Goal: Information Seeking & Learning: Learn about a topic

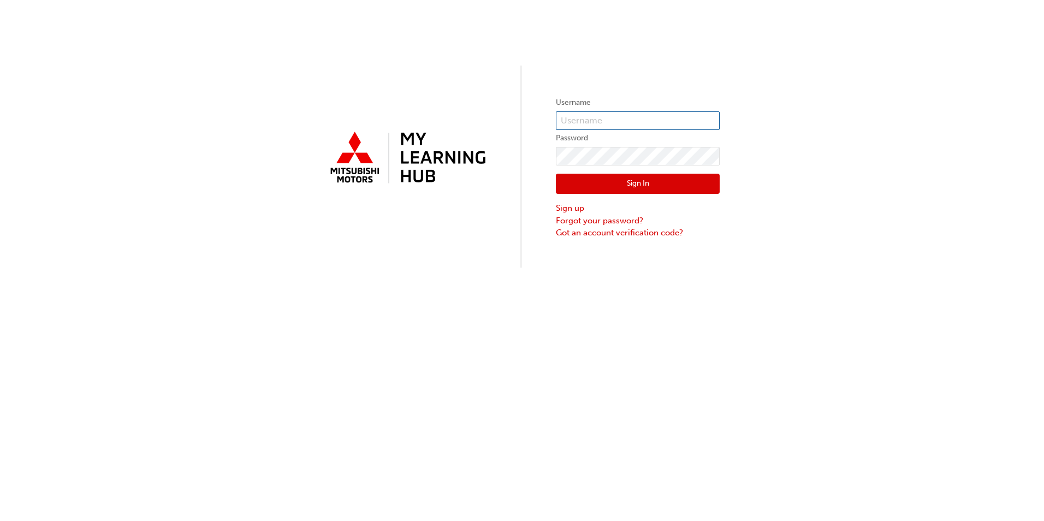
type input "0005890477"
click at [644, 189] on button "Sign In" at bounding box center [638, 184] width 164 height 21
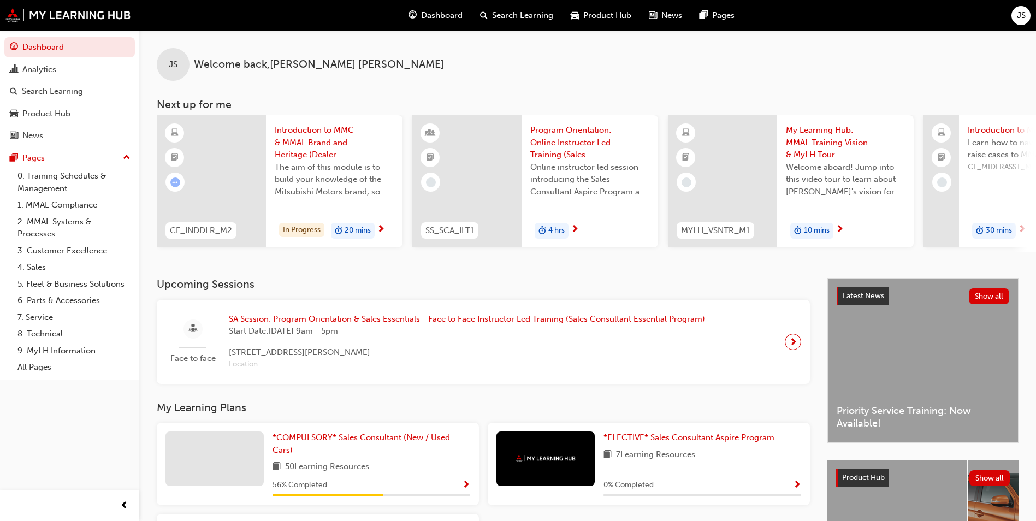
click at [360, 231] on span "20 mins" at bounding box center [358, 230] width 26 height 13
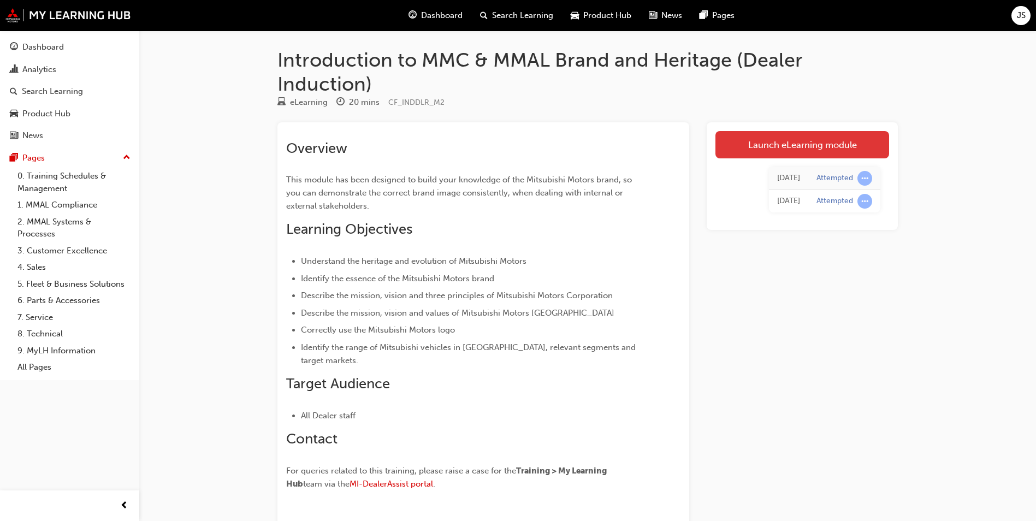
click at [830, 146] on link "Launch eLearning module" at bounding box center [802, 144] width 174 height 27
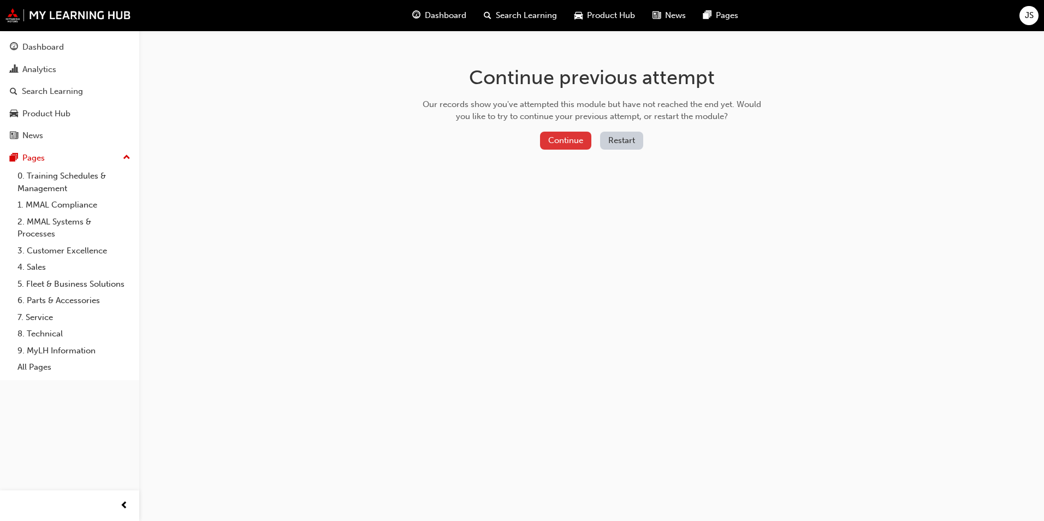
click at [566, 142] on button "Continue" at bounding box center [565, 141] width 51 height 18
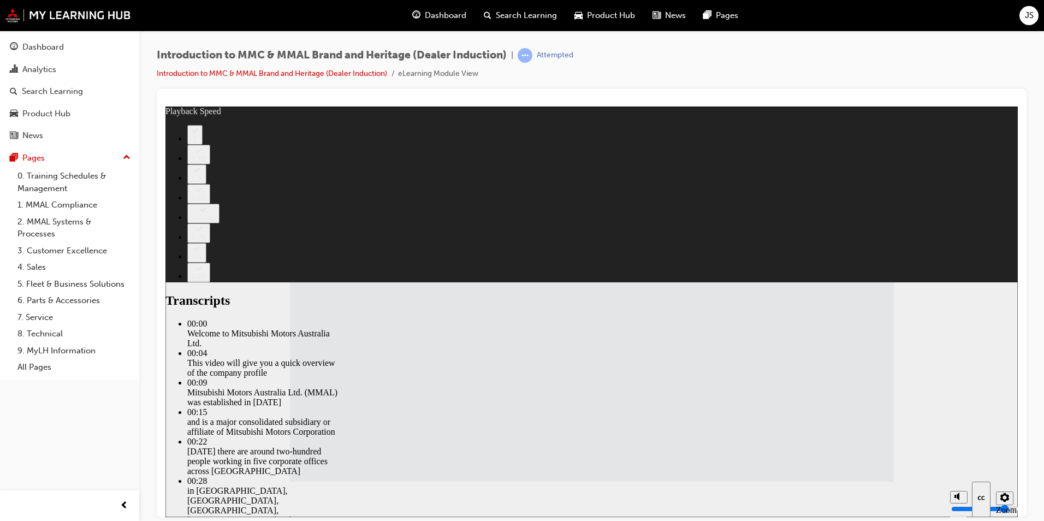
type input "112"
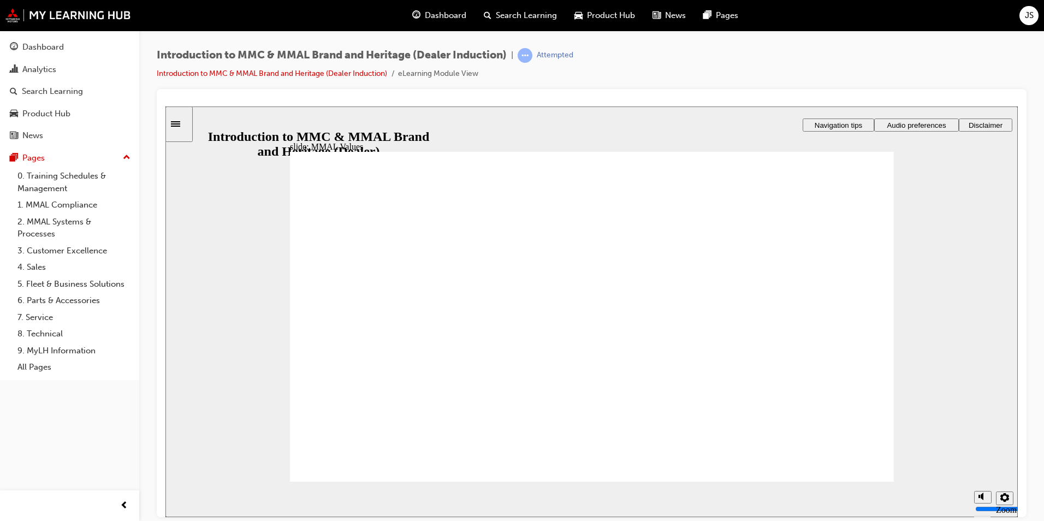
drag, startPoint x: 458, startPoint y: 300, endPoint x: 360, endPoint y: 336, distance: 104.2
drag, startPoint x: 727, startPoint y: 301, endPoint x: 820, endPoint y: 341, distance: 100.5
drag, startPoint x: 339, startPoint y: 298, endPoint x: 520, endPoint y: 335, distance: 185.6
drag, startPoint x: 547, startPoint y: 301, endPoint x: 733, endPoint y: 336, distance: 190.1
drag, startPoint x: 631, startPoint y: 301, endPoint x: 447, endPoint y: 336, distance: 186.7
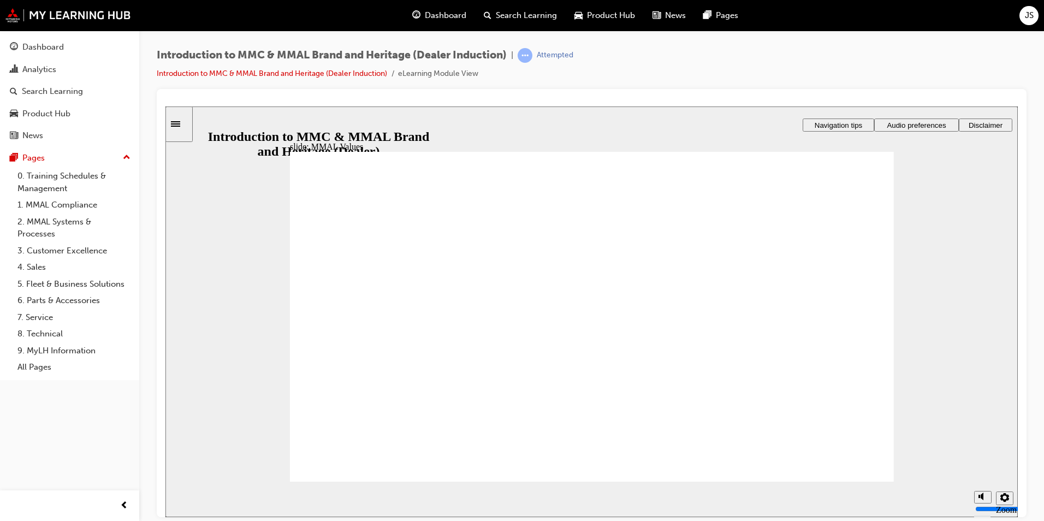
drag, startPoint x: 829, startPoint y: 301, endPoint x: 630, endPoint y: 339, distance: 202.7
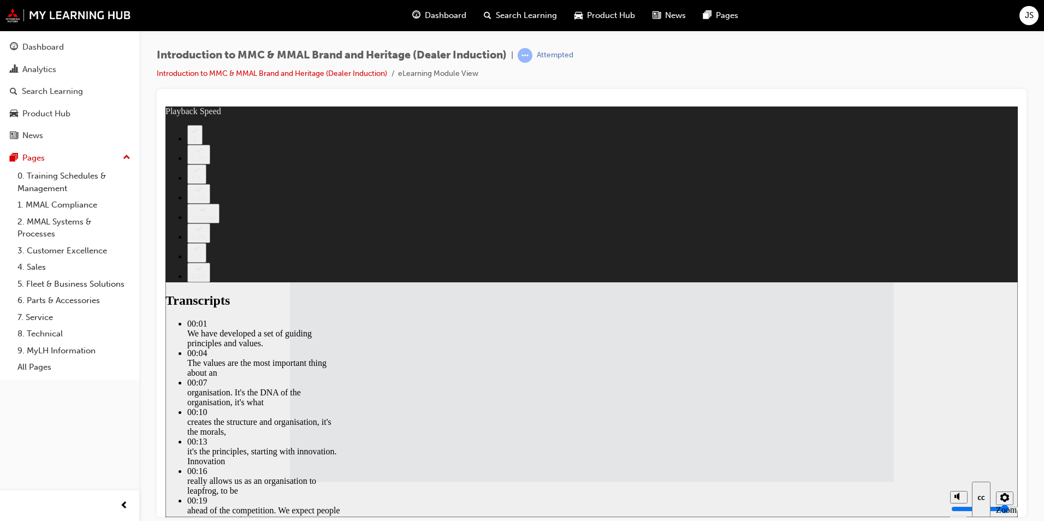
type input "120"
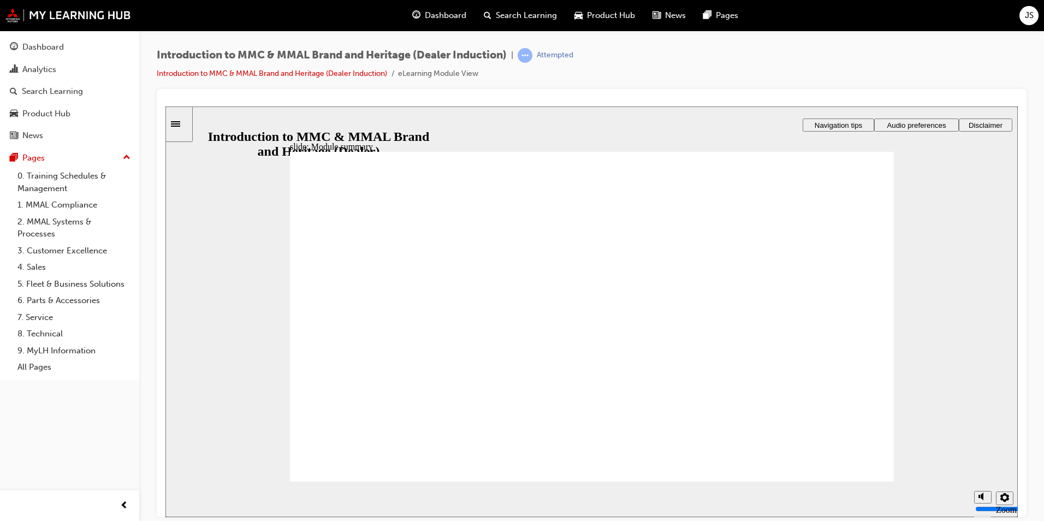
checkbox input "true"
click at [982, 463] on input "volume" at bounding box center [1010, 467] width 70 height 9
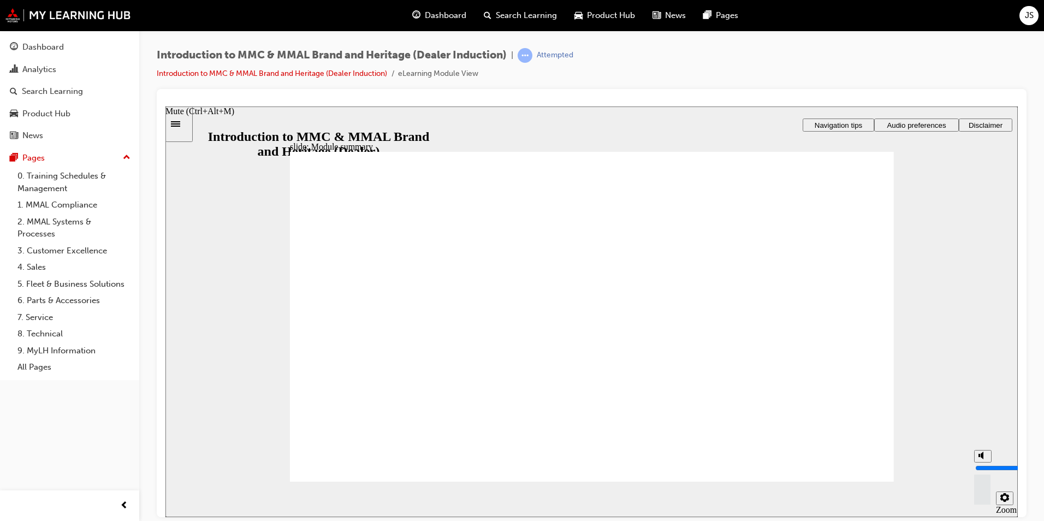
drag, startPoint x: 981, startPoint y: 455, endPoint x: 981, endPoint y: 449, distance: 6.6
type input "10"
click at [981, 463] on input "volume" at bounding box center [1010, 467] width 70 height 9
checkbox input "true"
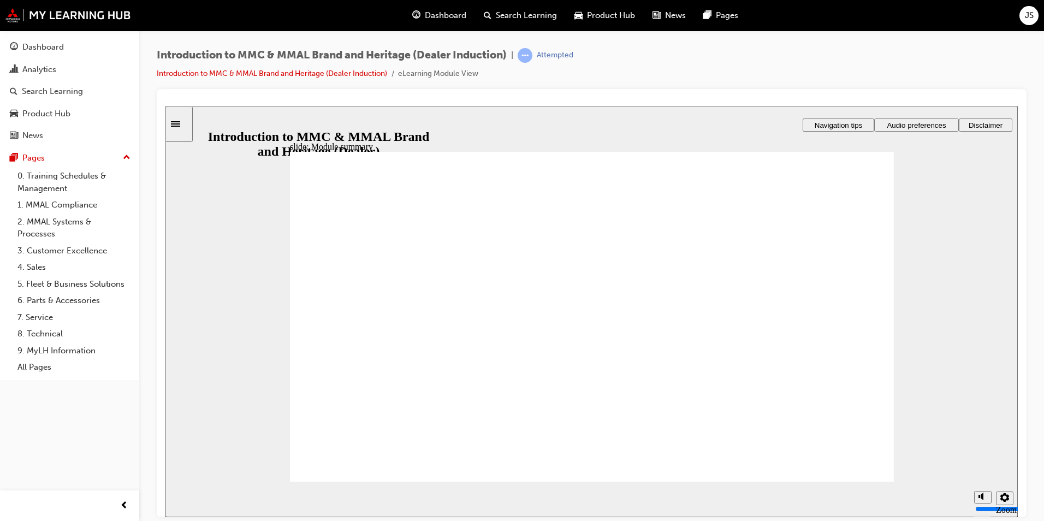
checkbox input "true"
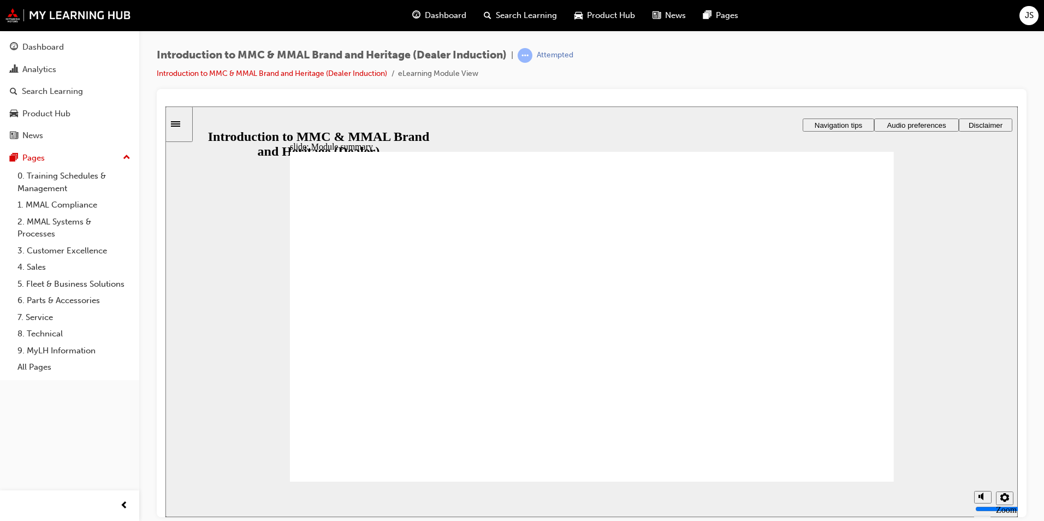
checkbox input "true"
drag, startPoint x: 315, startPoint y: 378, endPoint x: 327, endPoint y: 396, distance: 21.4
radio input "true"
drag, startPoint x: 365, startPoint y: 457, endPoint x: 370, endPoint y: 459, distance: 5.7
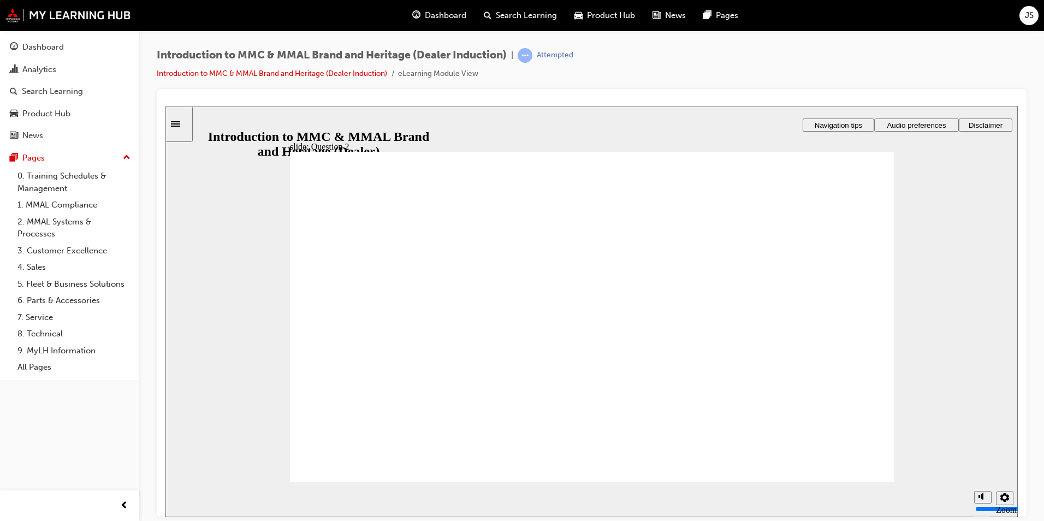
drag, startPoint x: 315, startPoint y: 406, endPoint x: 333, endPoint y: 429, distance: 29.2
radio input "true"
drag, startPoint x: 352, startPoint y: 441, endPoint x: 363, endPoint y: 449, distance: 14.1
radio input "true"
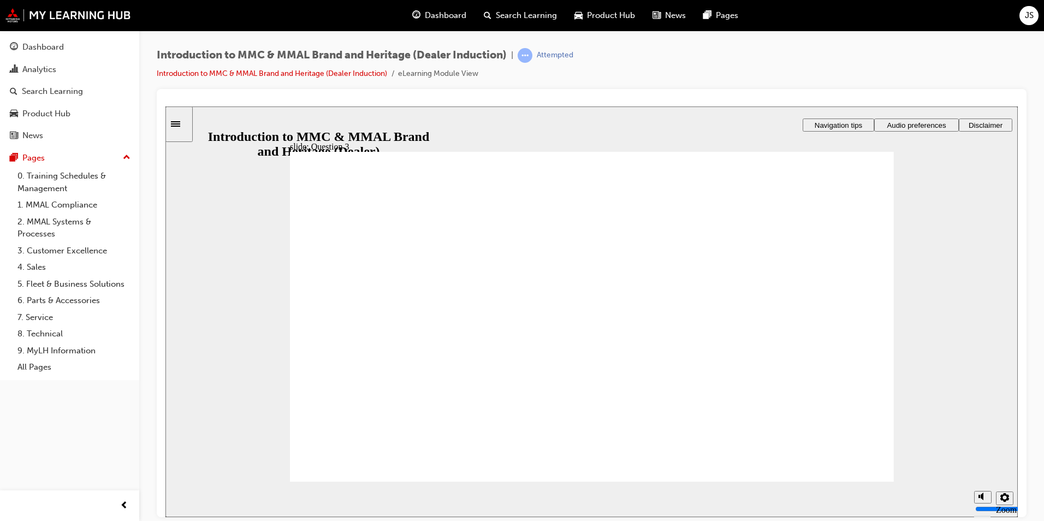
drag, startPoint x: 382, startPoint y: 457, endPoint x: 388, endPoint y: 456, distance: 6.6
radio input "true"
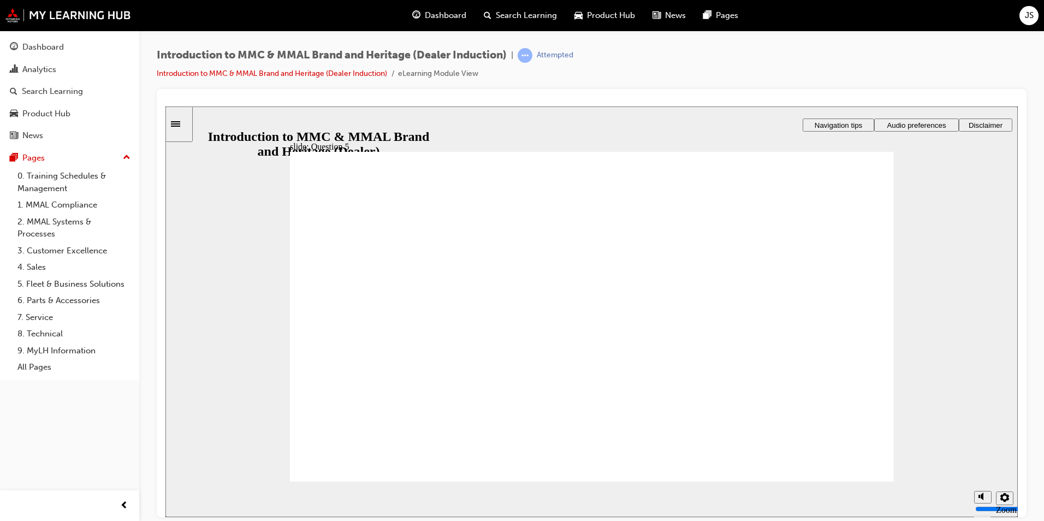
checkbox input "true"
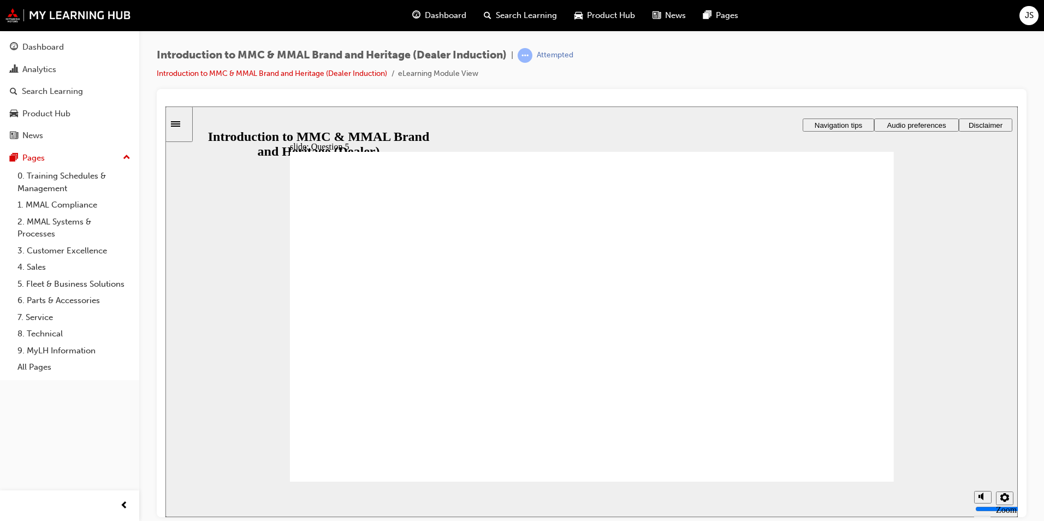
checkbox input "true"
radio input "true"
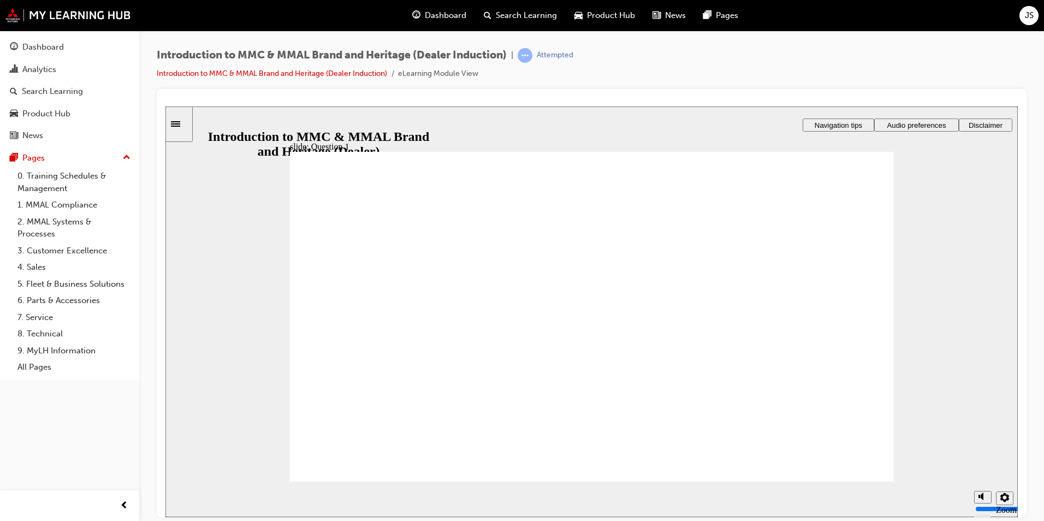
radio input "true"
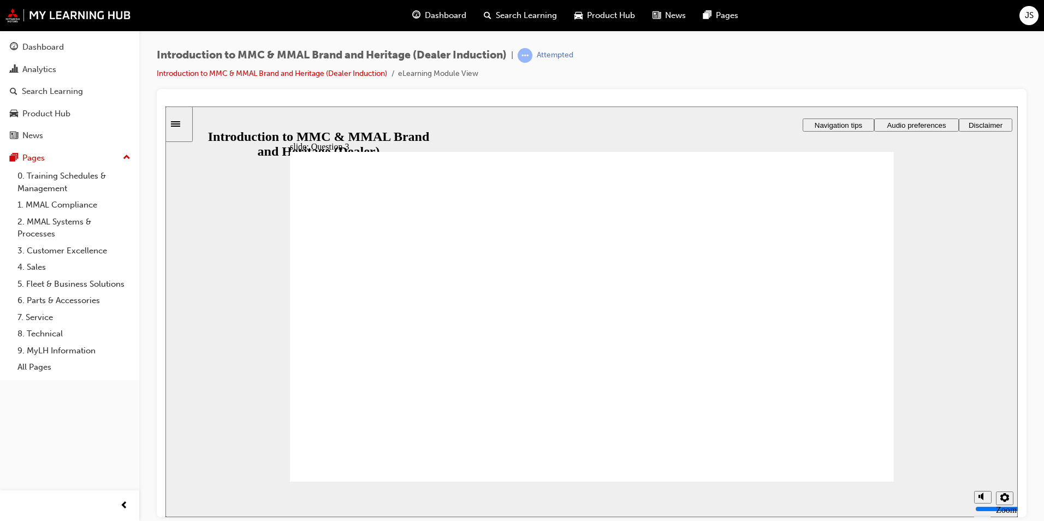
radio input "true"
checkbox input "true"
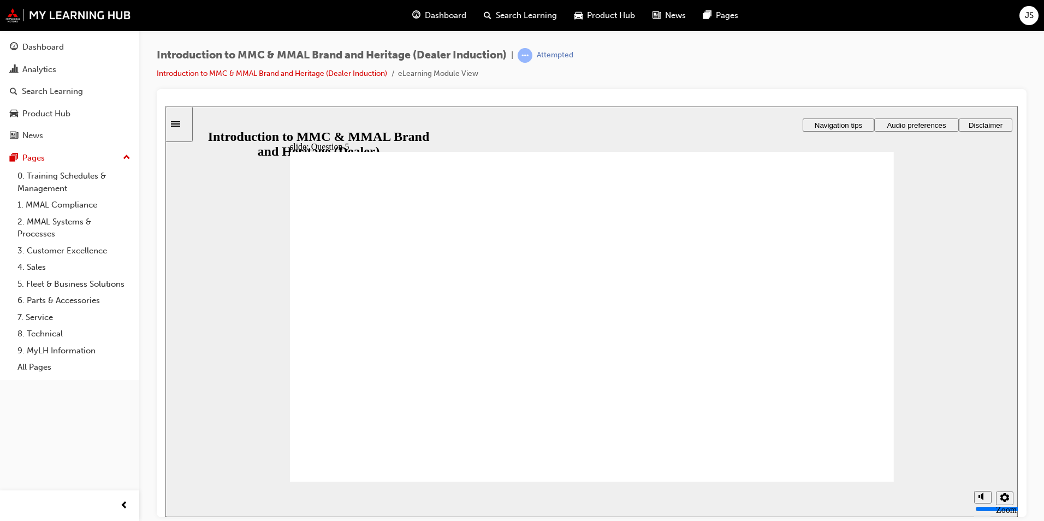
checkbox input "true"
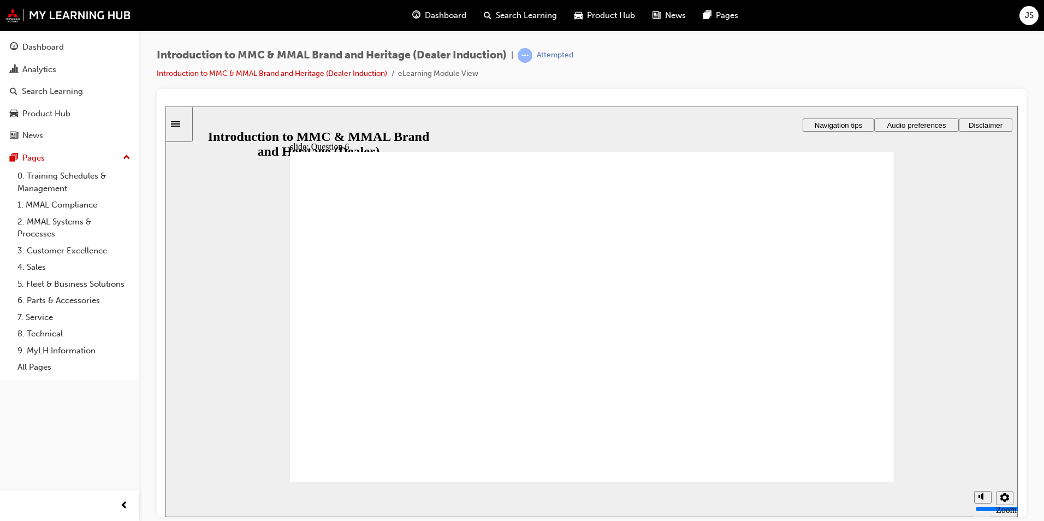
radio input "true"
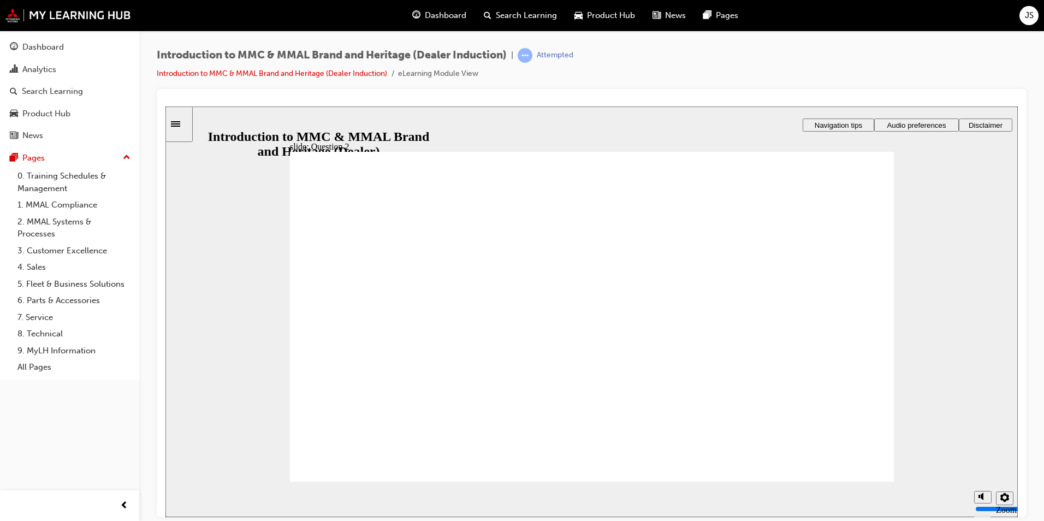
radio input "true"
click at [186, 125] on icon "Sidebar Toggle" at bounding box center [179, 123] width 16 height 7
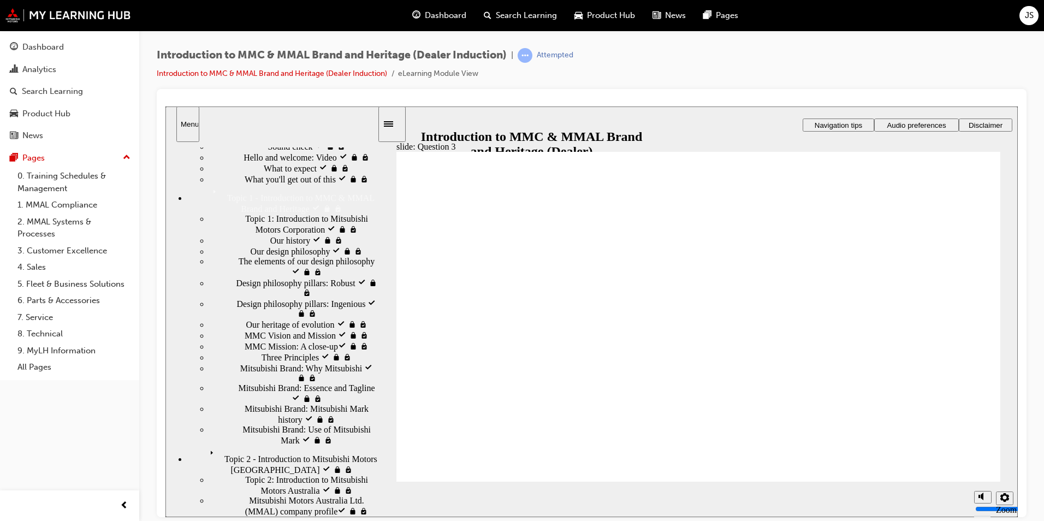
scroll to position [109, 0]
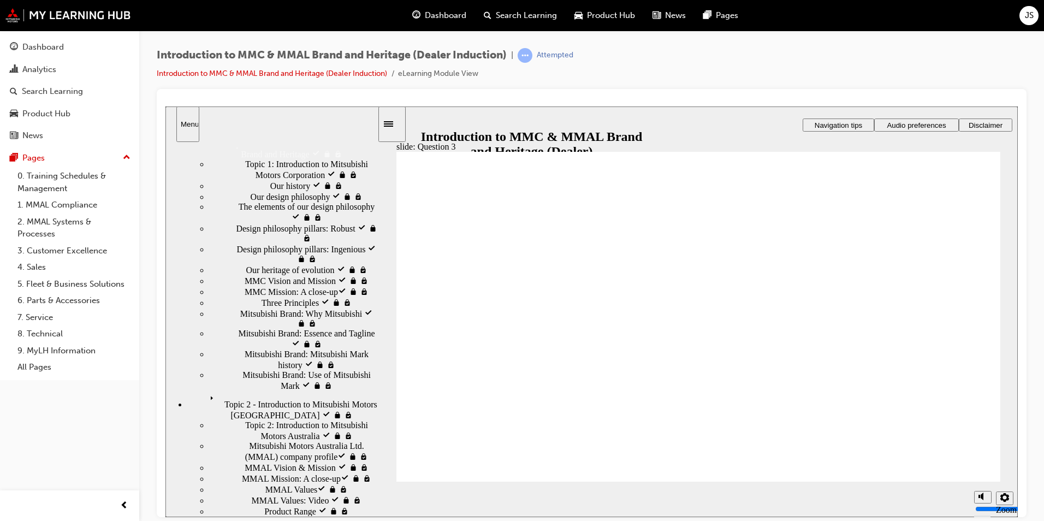
click at [262, 306] on span "Three Principles visited" at bounding box center [303, 302] width 83 height 10
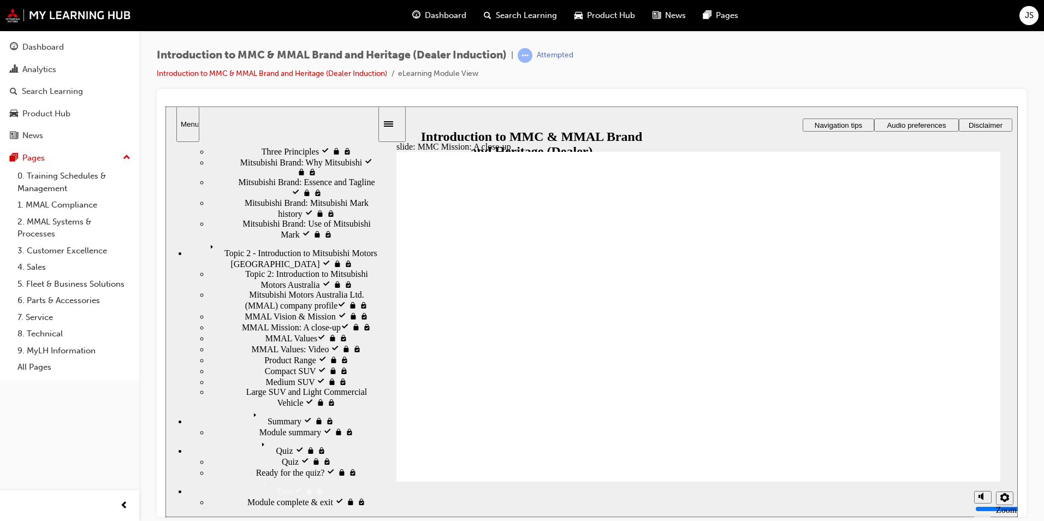
scroll to position [296, 0]
click at [257, 447] on span "Quiz visited" at bounding box center [278, 442] width 43 height 10
click at [282, 465] on span "Quiz visited" at bounding box center [303, 460] width 43 height 10
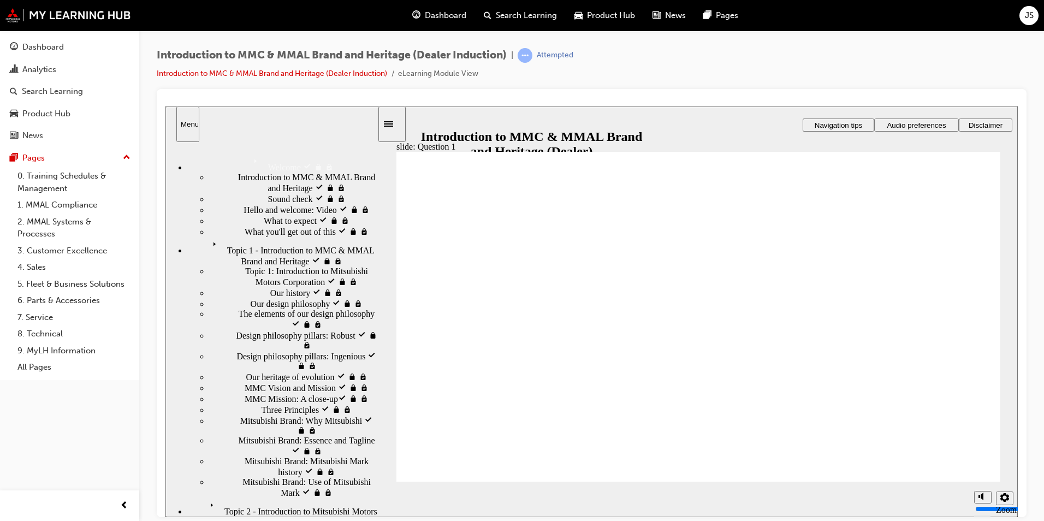
radio input "true"
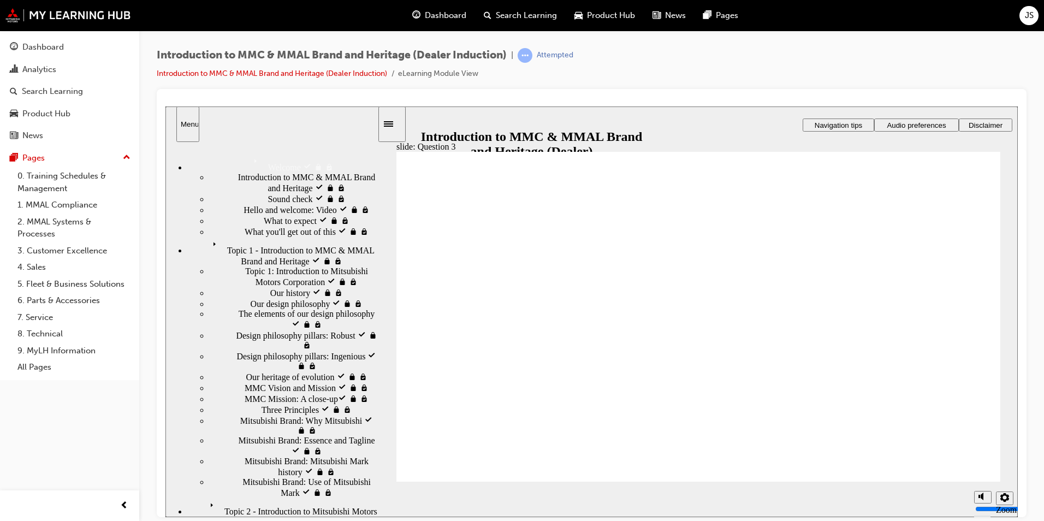
radio input "true"
checkbox input "true"
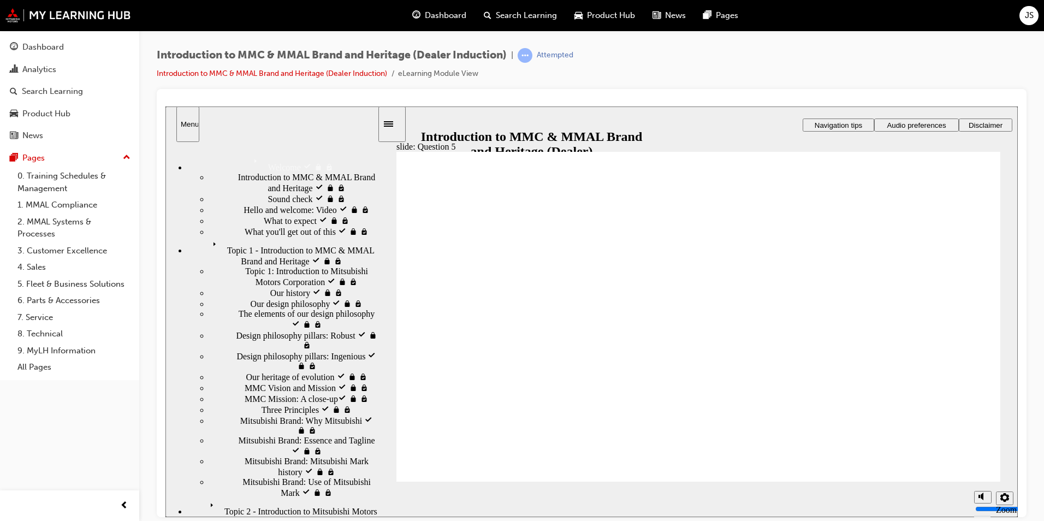
checkbox input "true"
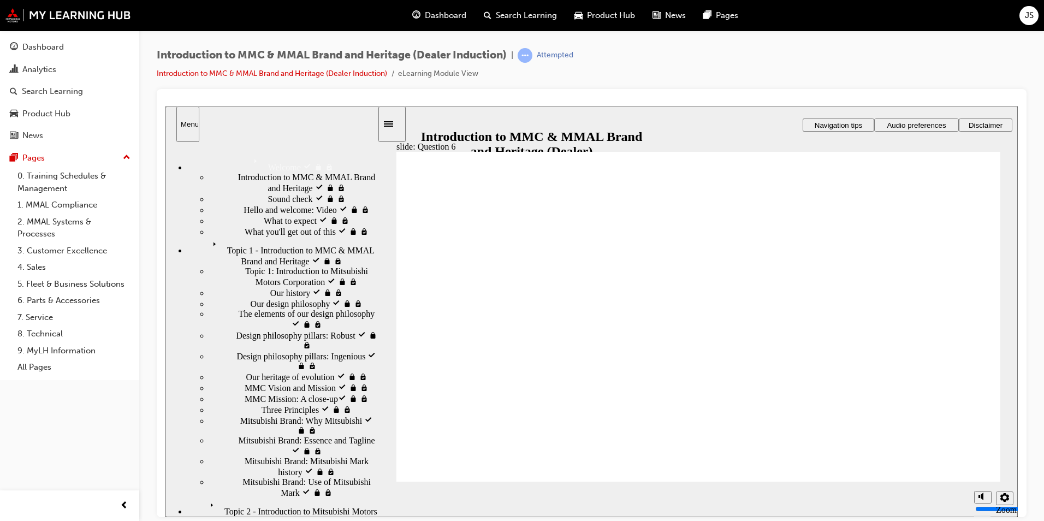
radio input "true"
click at [250, 156] on icon "Menu" at bounding box center [258, 164] width 16 height 16
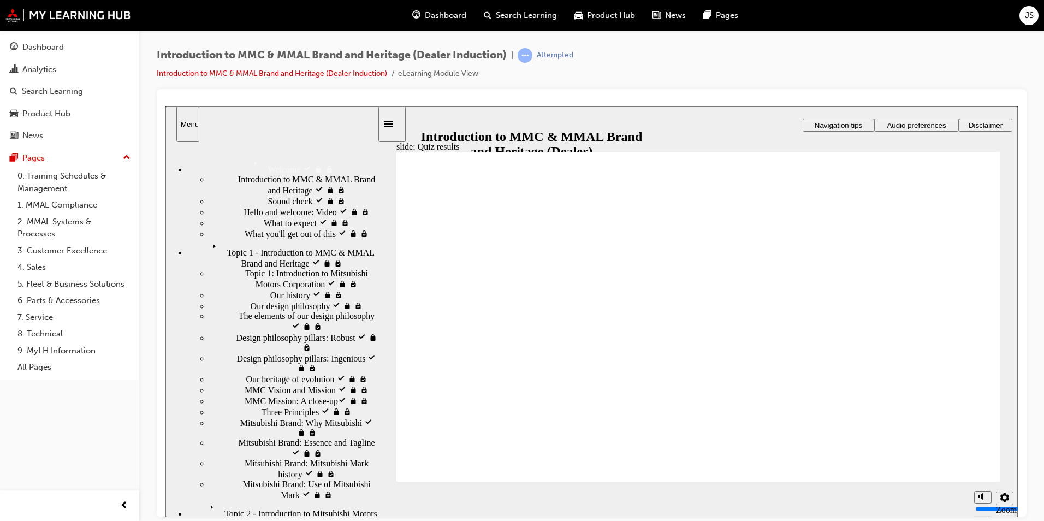
click at [238, 187] on span "Introduction to MMC & MMAL Brand and Heritage visited" at bounding box center [307, 184] width 139 height 20
click at [244, 216] on span "Hello and welcome: Video visited" at bounding box center [303, 211] width 118 height 10
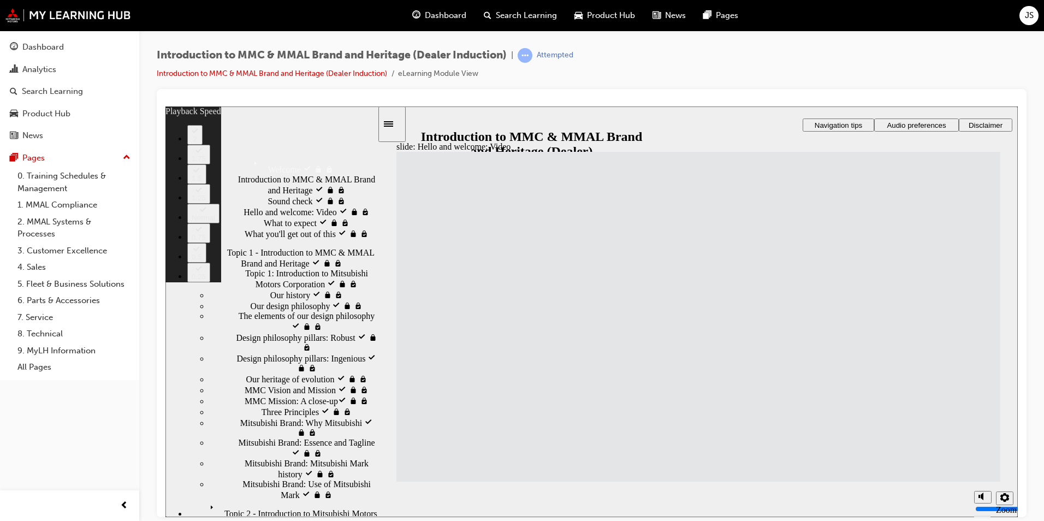
click at [245, 238] on span "What you'll get out of this visited" at bounding box center [303, 233] width 117 height 10
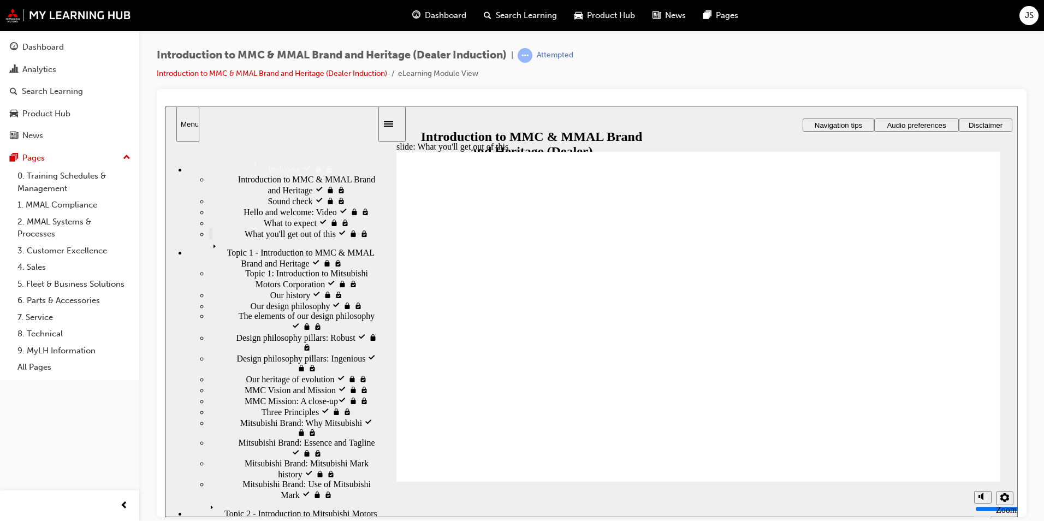
click at [227, 258] on span "Topic 1 - Introduction to MMC & MMAL Brand and Heritage visited" at bounding box center [293, 249] width 169 height 20
click at [258, 310] on span "Our design philosophy visited" at bounding box center [303, 305] width 105 height 10
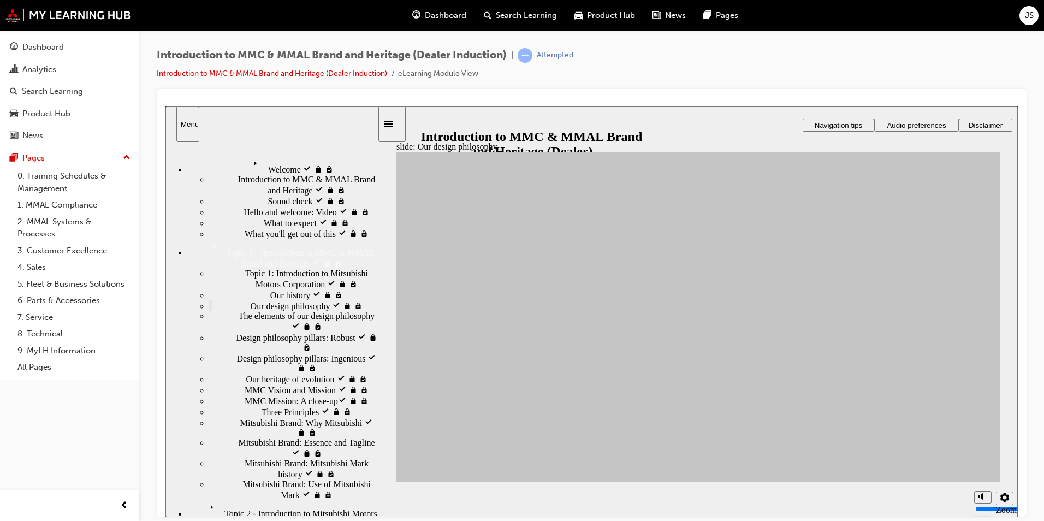
scroll to position [55, 0]
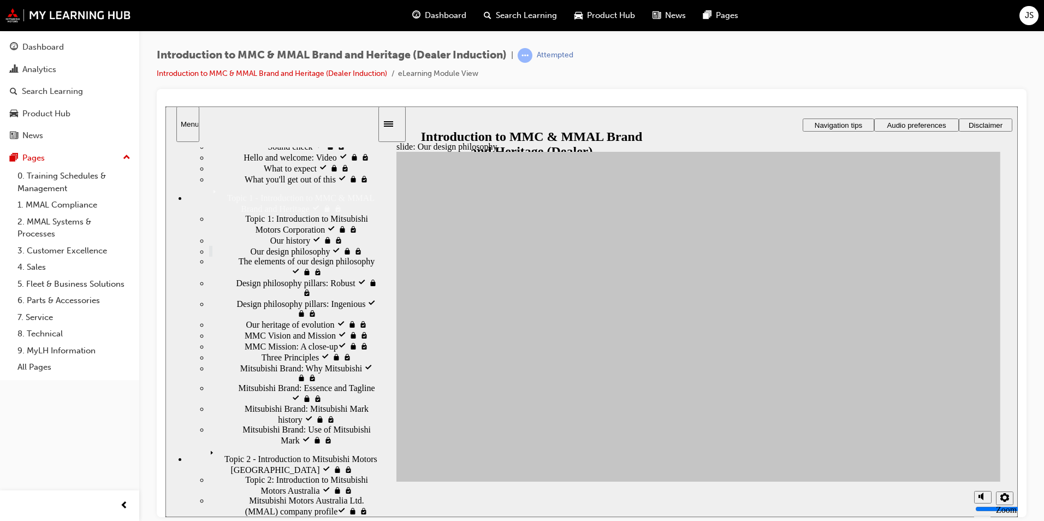
click at [277, 423] on span "Mitsubishi Brand: Mitsubishi Mark history visited" at bounding box center [311, 414] width 133 height 20
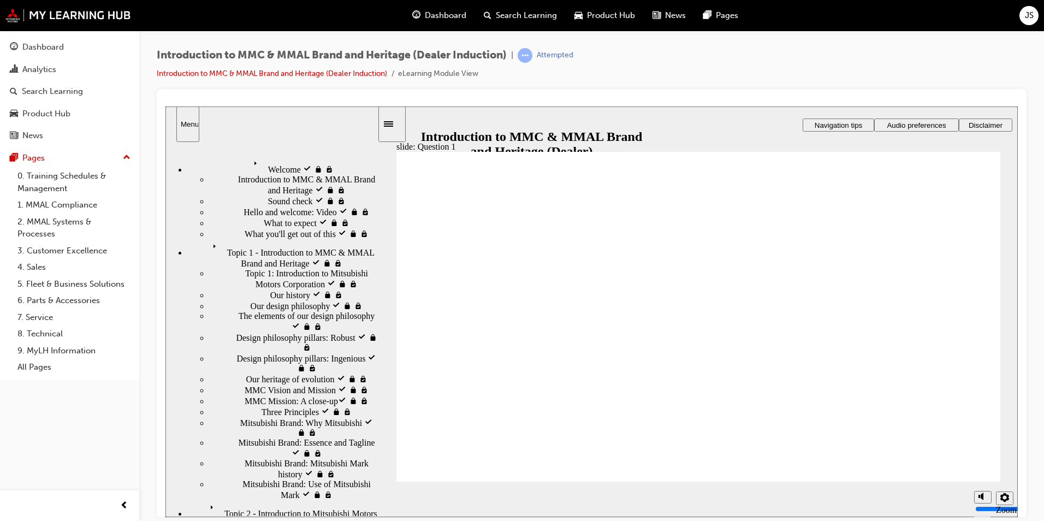
radio input "true"
drag, startPoint x: 482, startPoint y: 453, endPoint x: 488, endPoint y: 453, distance: 6.0
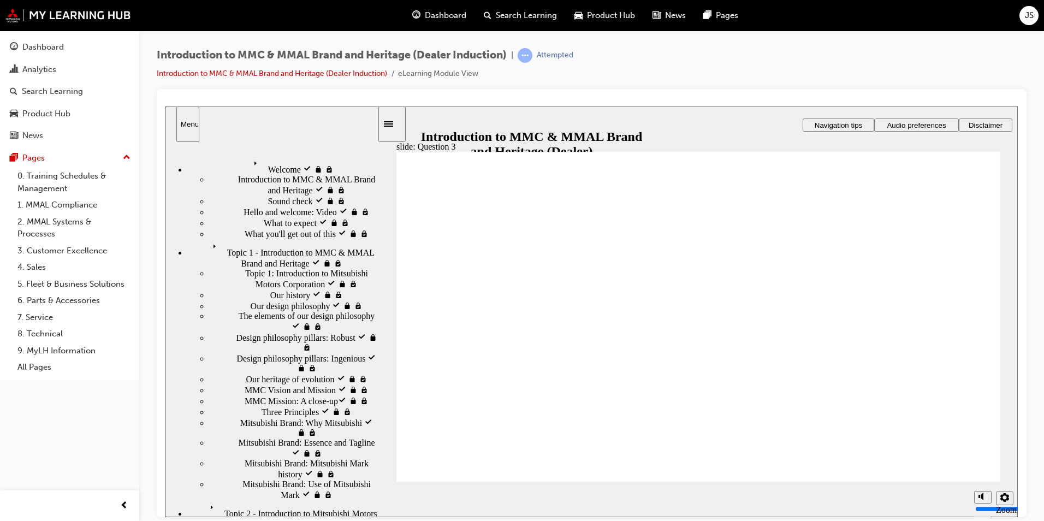
radio input "true"
click at [228, 239] on span "Topic 1 - Introduction to MMC & MMAL Brand and Heritage visited" at bounding box center [293, 249] width 169 height 20
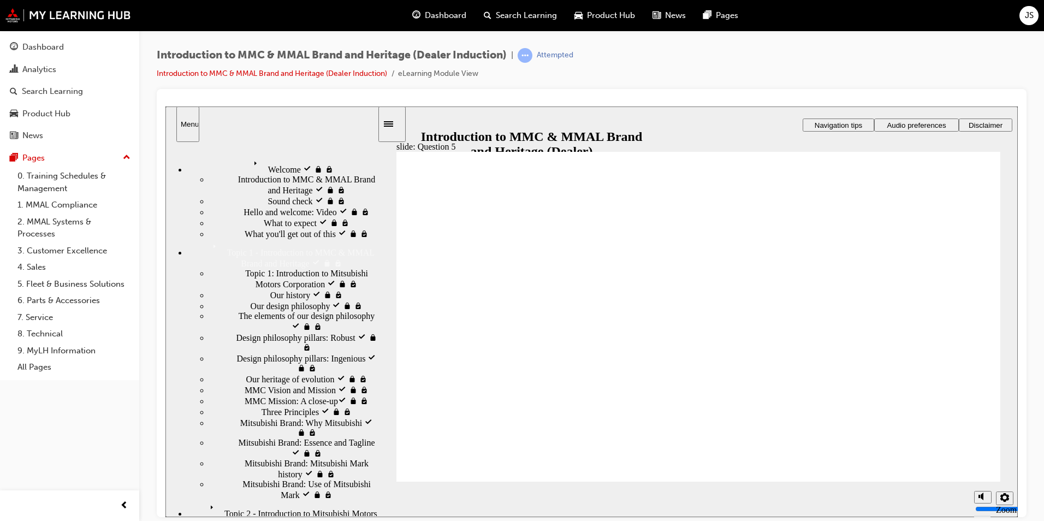
scroll to position [109, 0]
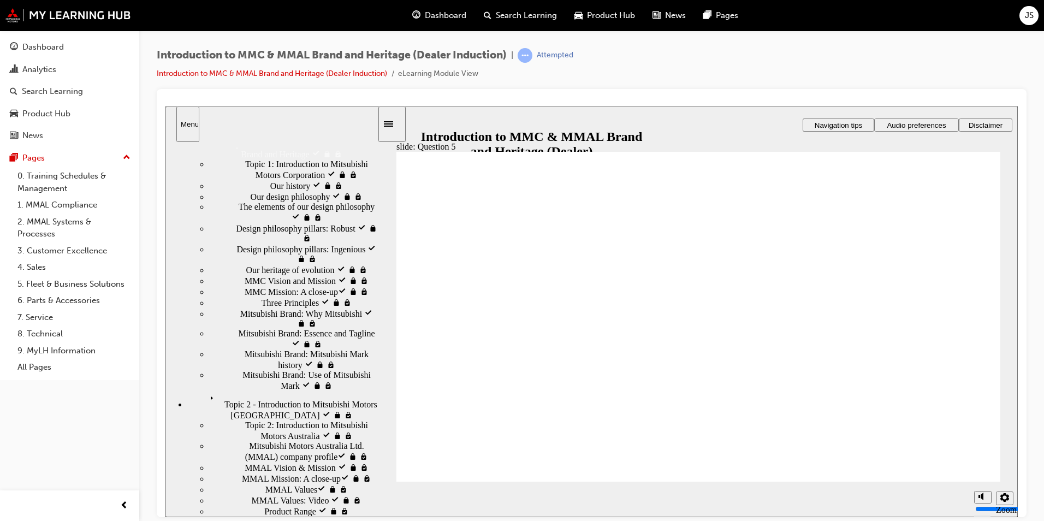
click at [282, 389] on span "Mitsubishi Brand: Use of Mitsubishi Mark" at bounding box center [309, 380] width 135 height 20
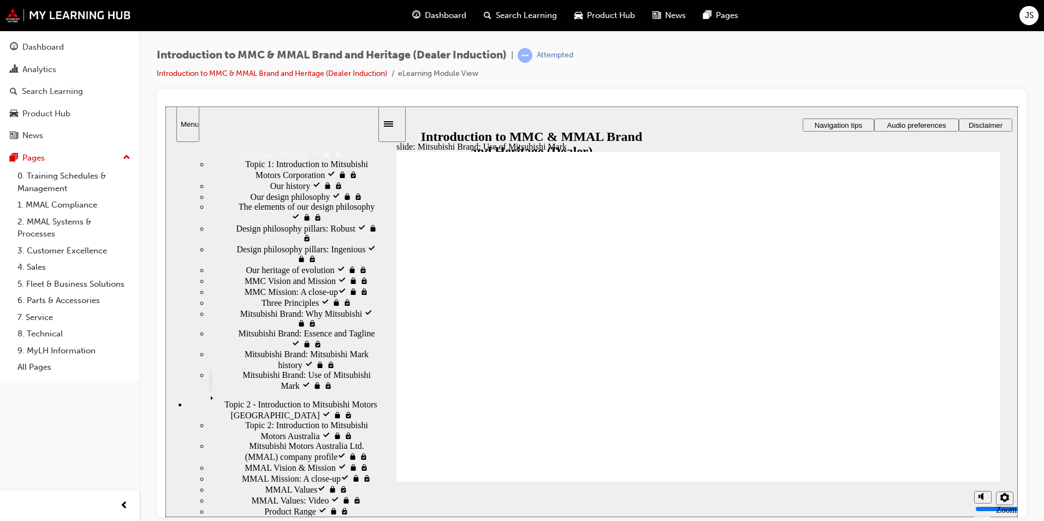
drag, startPoint x: 485, startPoint y: 360, endPoint x: 494, endPoint y: 358, distance: 9.5
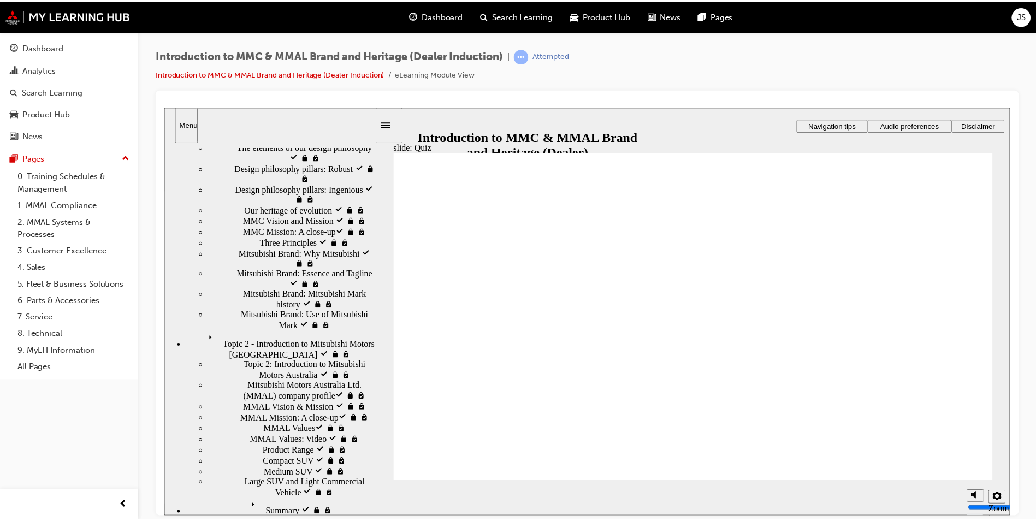
scroll to position [0, 0]
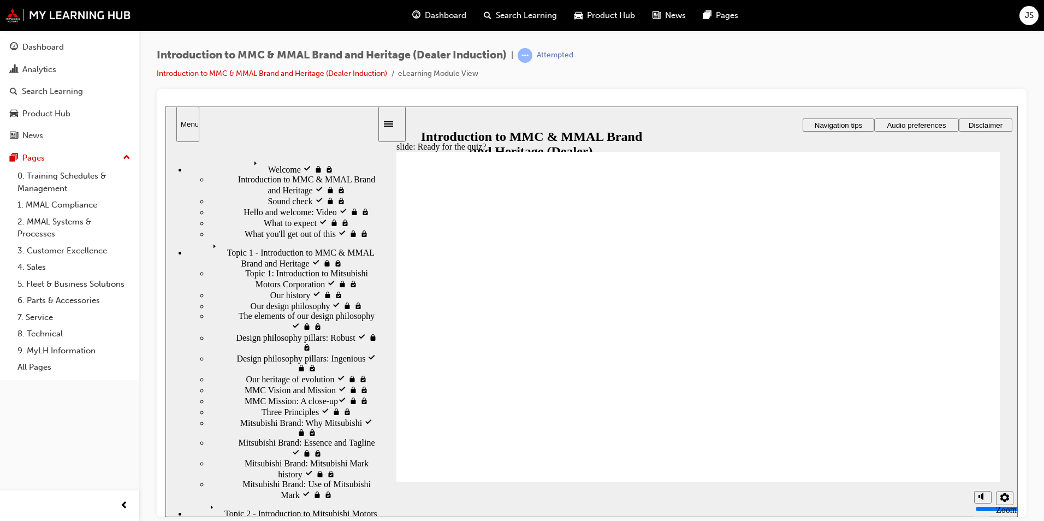
radio input "true"
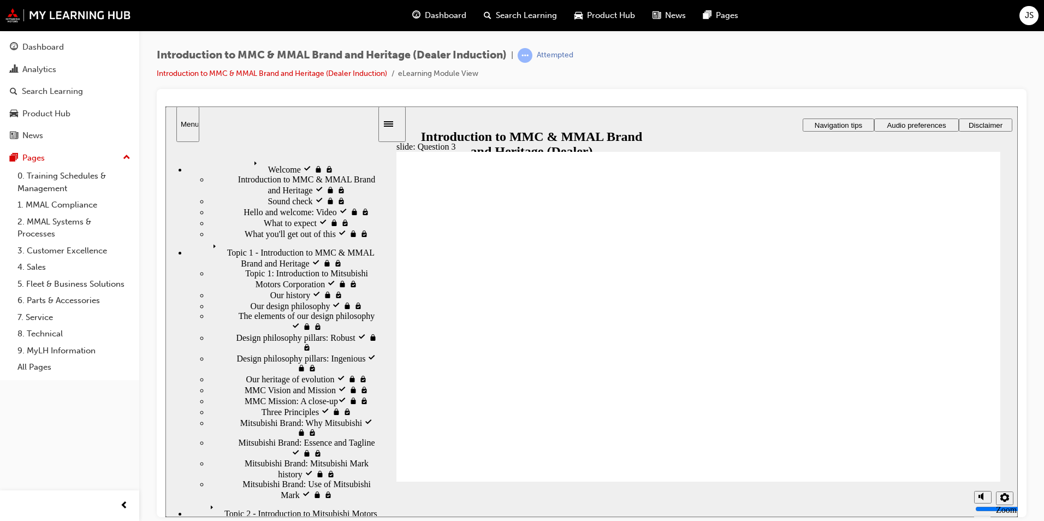
radio input "true"
checkbox input "true"
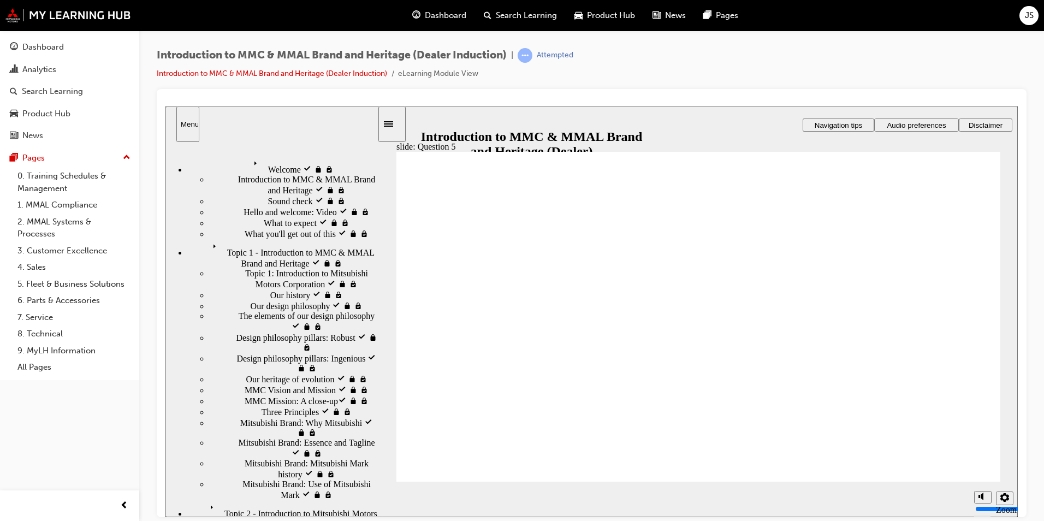
checkbox input "true"
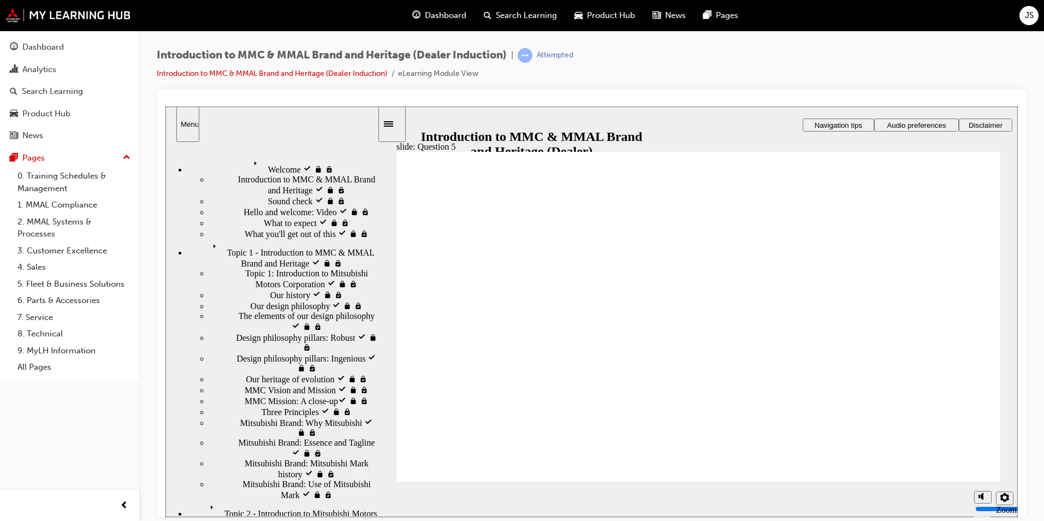
radio input "true"
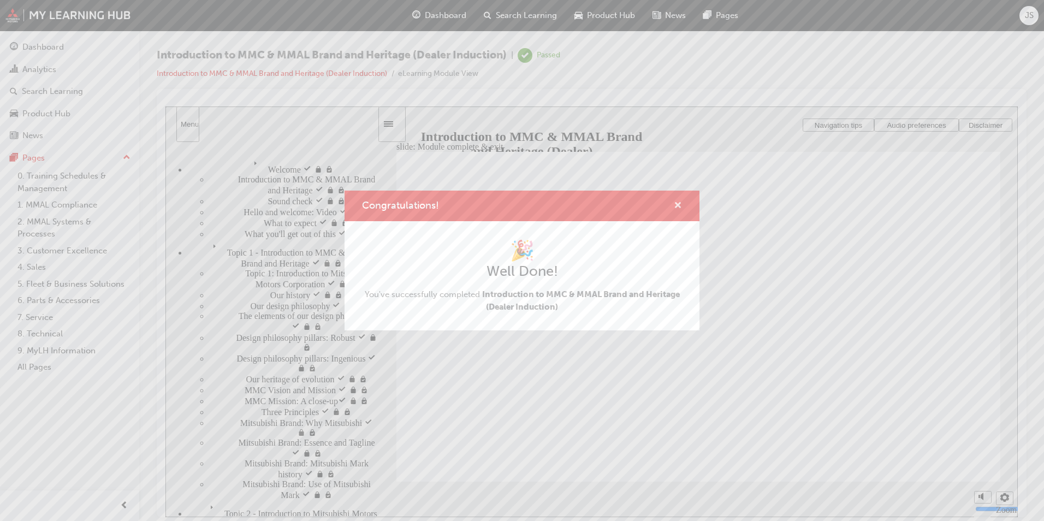
click at [679, 204] on span "cross-icon" at bounding box center [678, 207] width 8 height 10
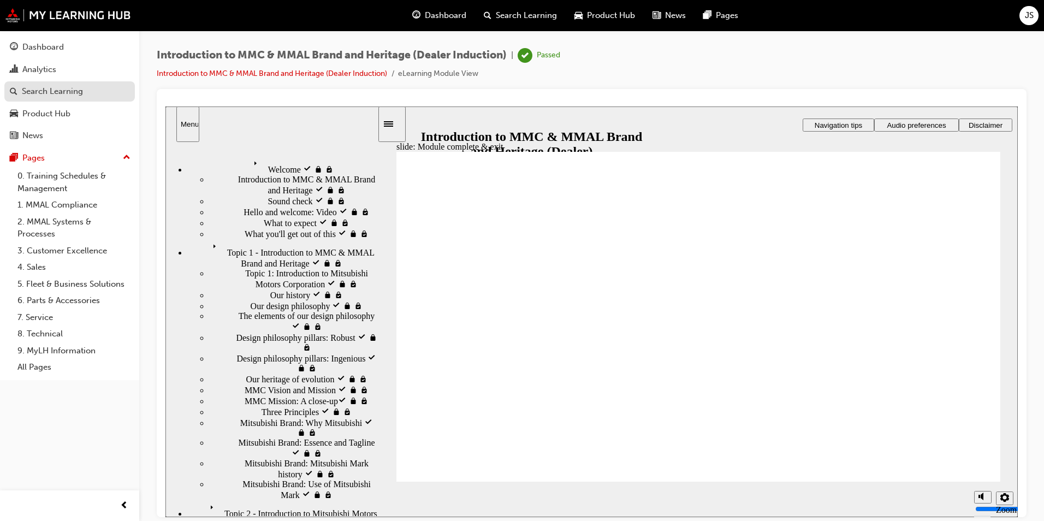
click at [42, 92] on div "Search Learning" at bounding box center [52, 91] width 61 height 13
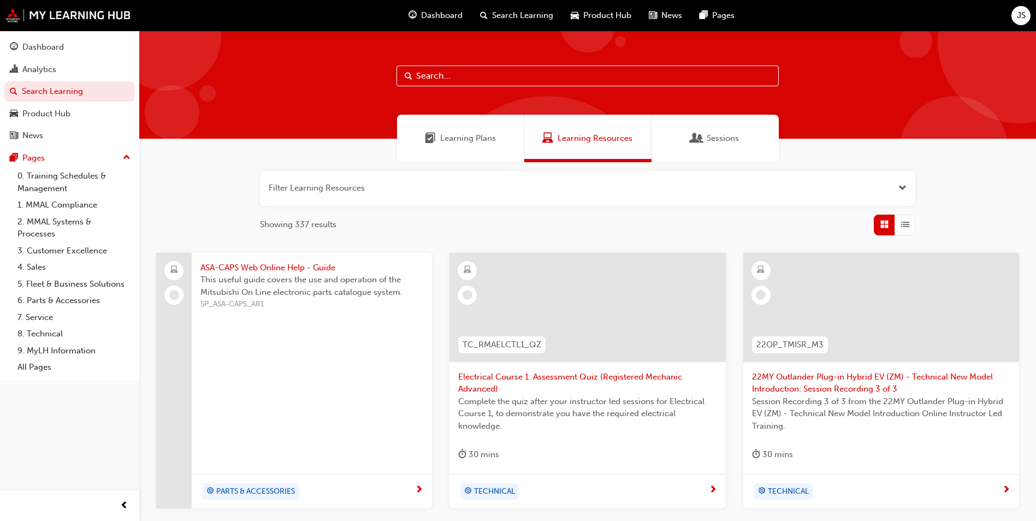
click at [470, 140] on span "Learning Plans" at bounding box center [468, 138] width 56 height 13
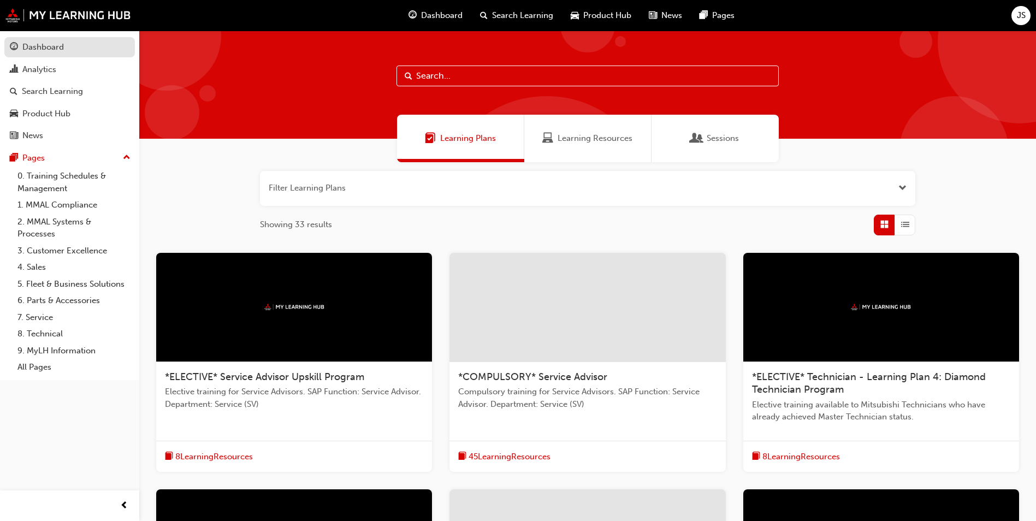
click at [52, 45] on div "Dashboard" at bounding box center [43, 47] width 42 height 13
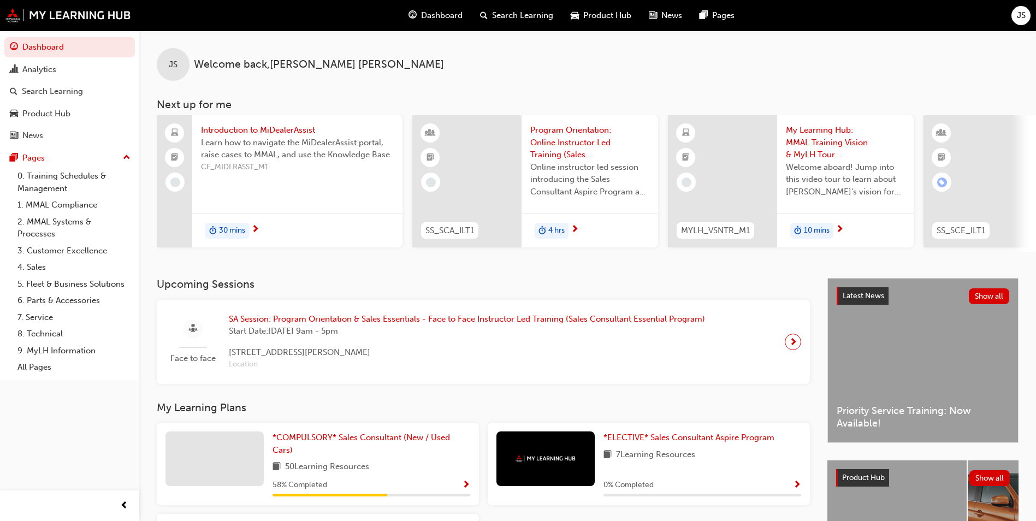
click at [809, 145] on span "My Learning Hub: MMAL Training Vision & MyLH Tour (Elective)" at bounding box center [845, 142] width 119 height 37
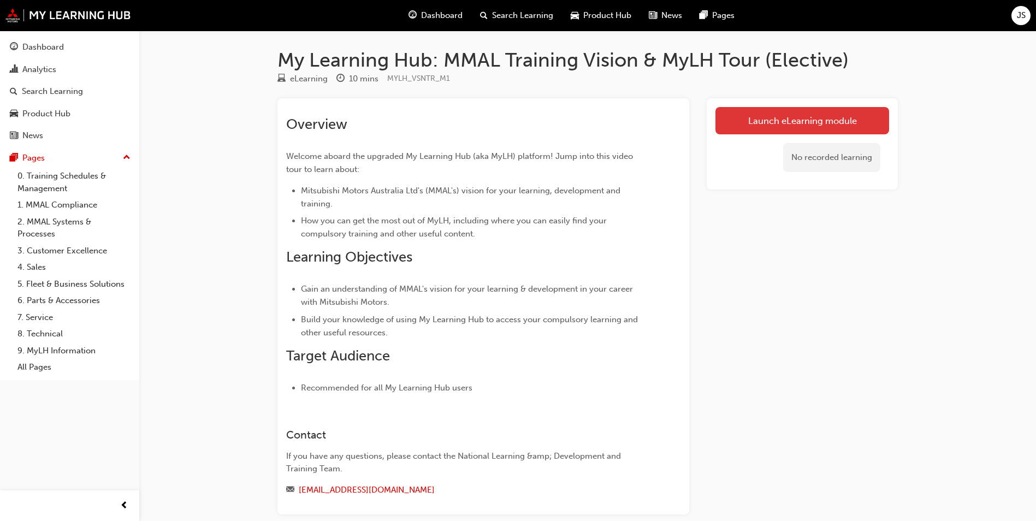
click at [832, 127] on link "Launch eLearning module" at bounding box center [802, 120] width 174 height 27
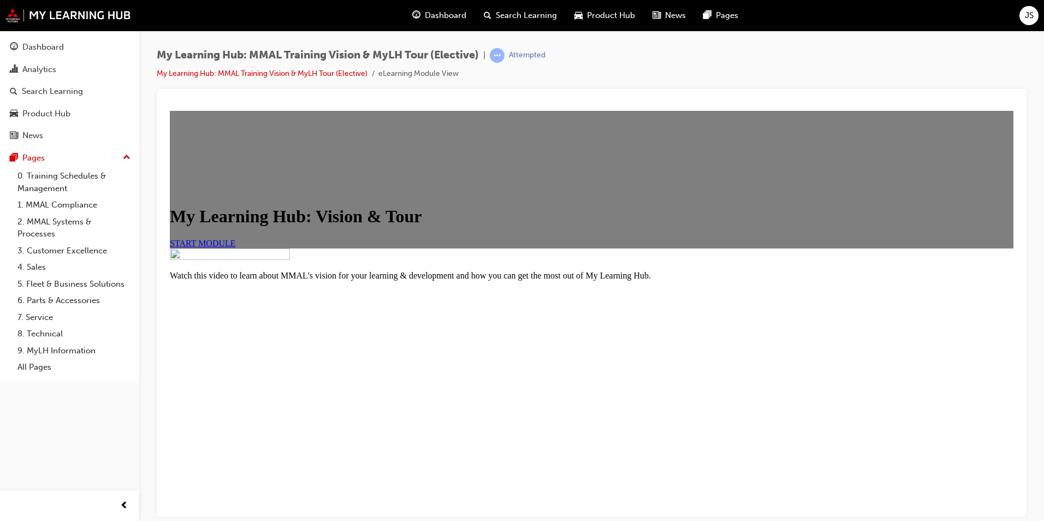
scroll to position [107, 0]
click at [236, 238] on span "START MODULE" at bounding box center [203, 242] width 66 height 9
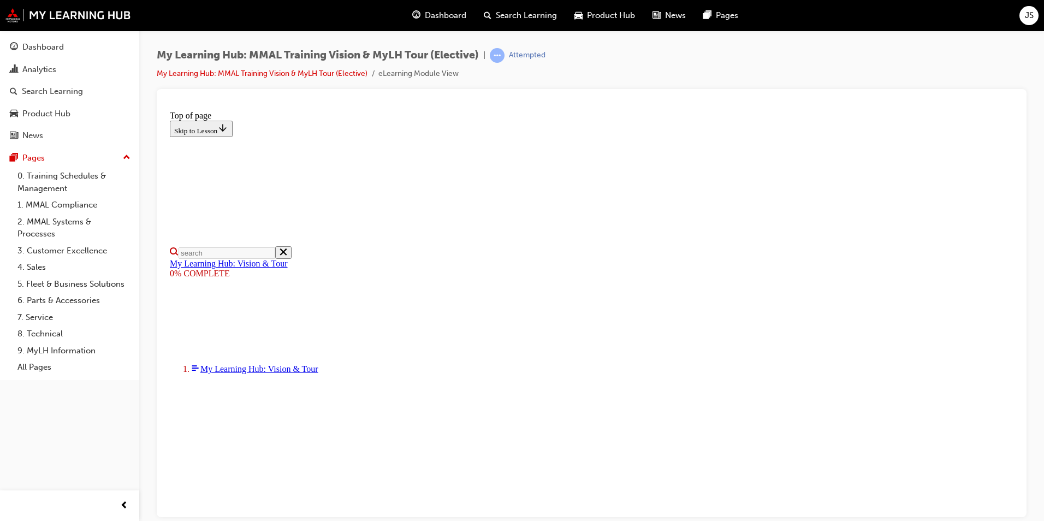
scroll to position [164, 0]
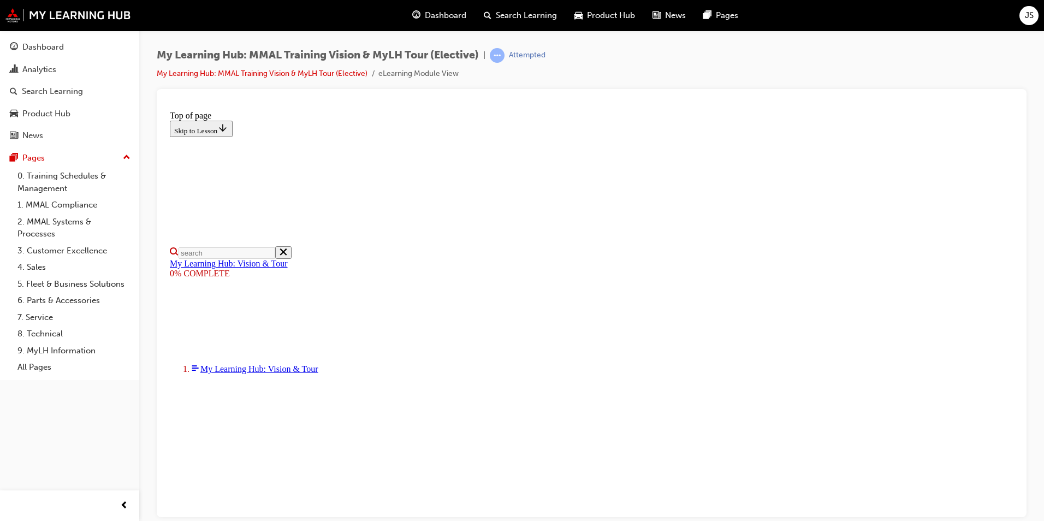
drag, startPoint x: 492, startPoint y: 419, endPoint x: 611, endPoint y: 422, distance: 119.1
drag, startPoint x: 606, startPoint y: 423, endPoint x: 454, endPoint y: 422, distance: 151.8
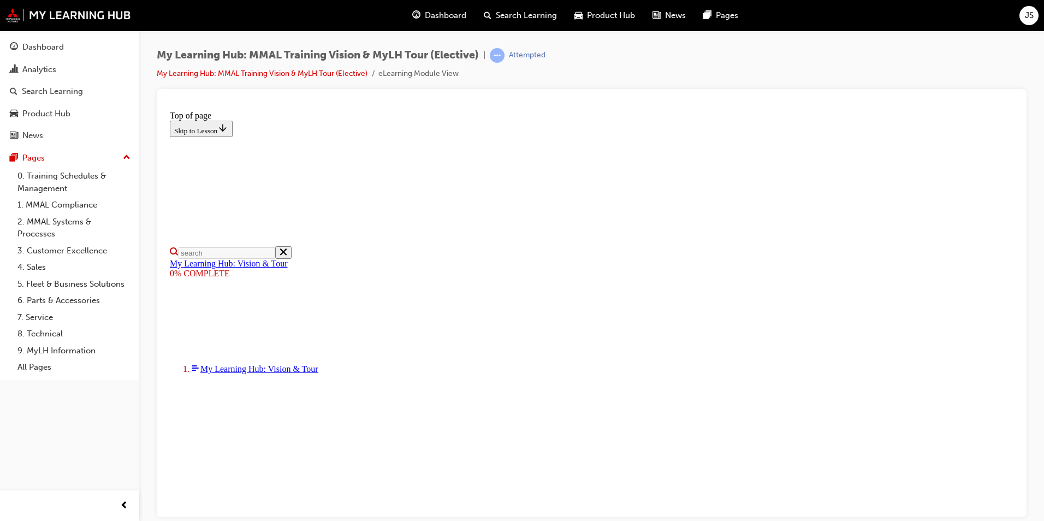
drag, startPoint x: 477, startPoint y: 420, endPoint x: 467, endPoint y: 419, distance: 9.3
click at [125, 505] on span "prev-icon" at bounding box center [124, 506] width 8 height 14
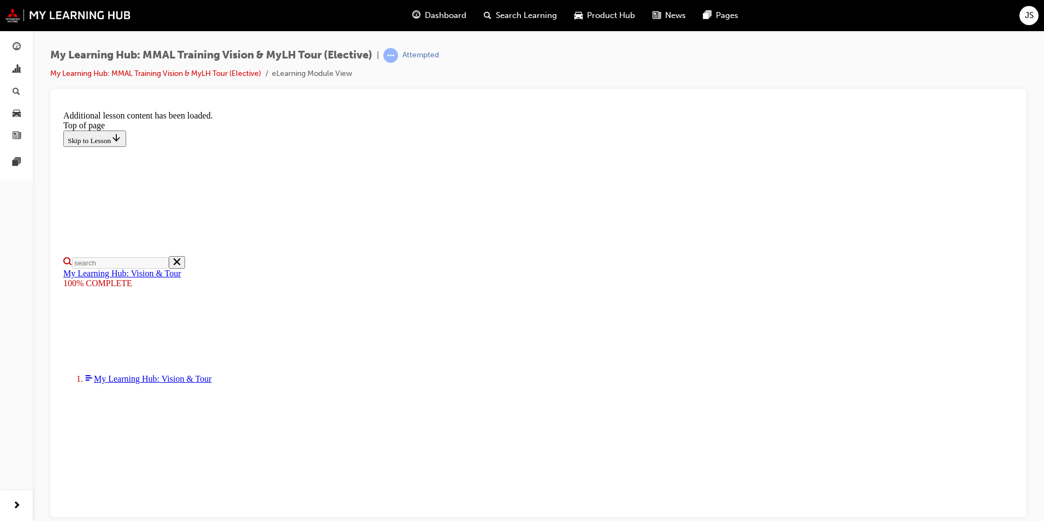
scroll to position [324, 0]
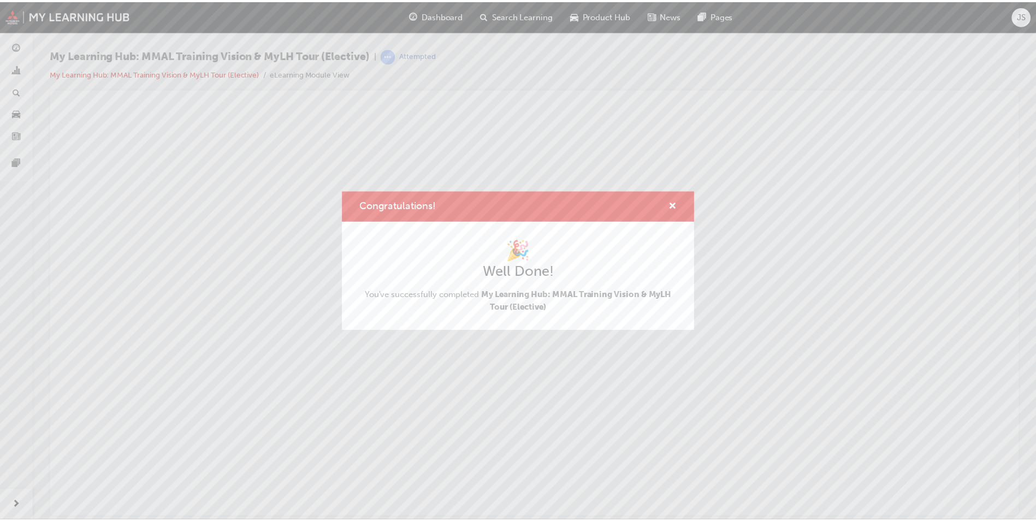
scroll to position [0, 0]
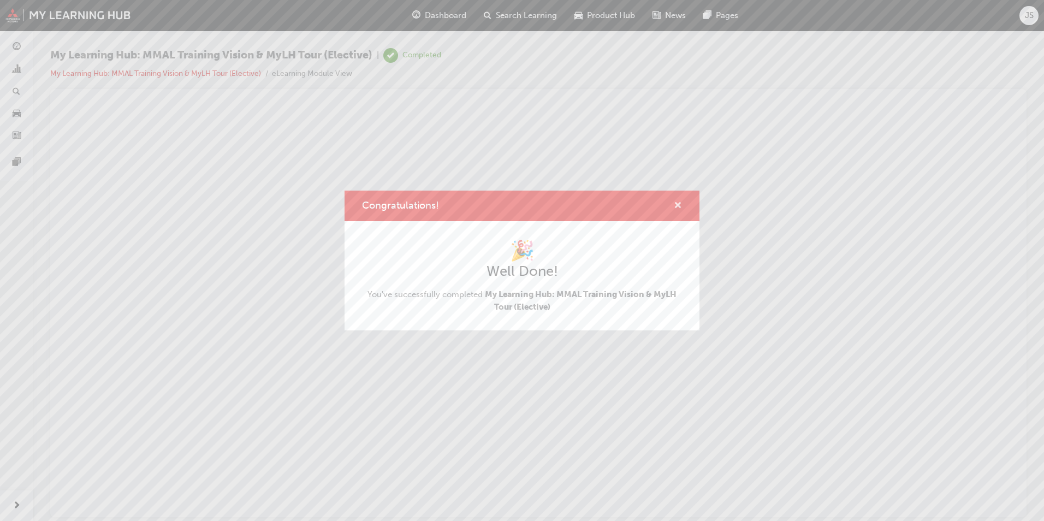
click at [679, 205] on span "cross-icon" at bounding box center [678, 207] width 8 height 10
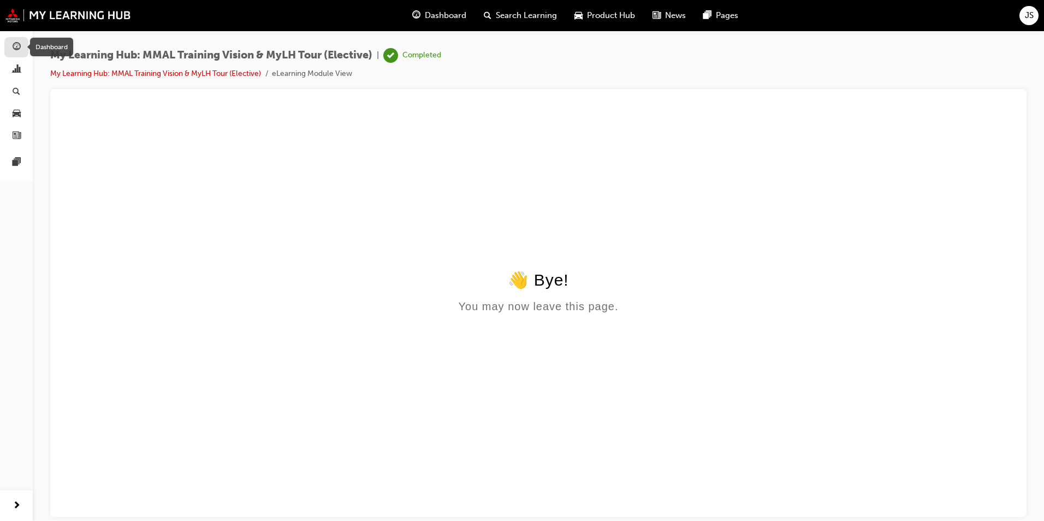
click at [21, 45] on div "button" at bounding box center [16, 47] width 13 height 14
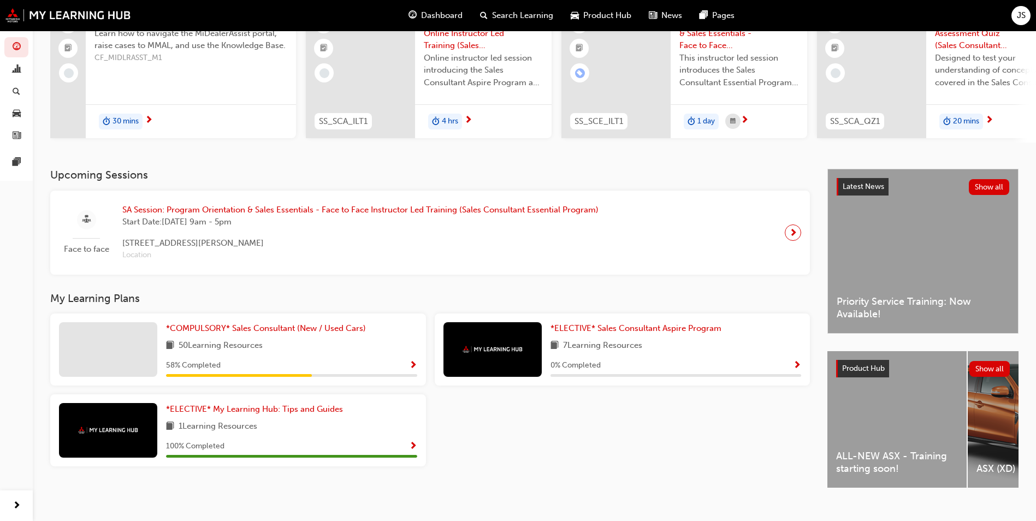
scroll to position [132, 0]
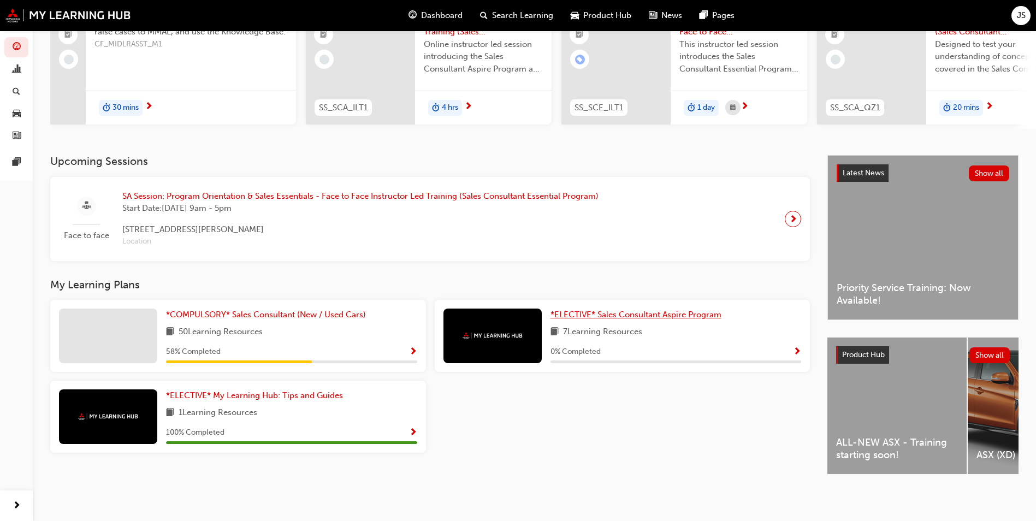
click at [620, 313] on span "*ELECTIVE* Sales Consultant Aspire Program" at bounding box center [635, 315] width 171 height 10
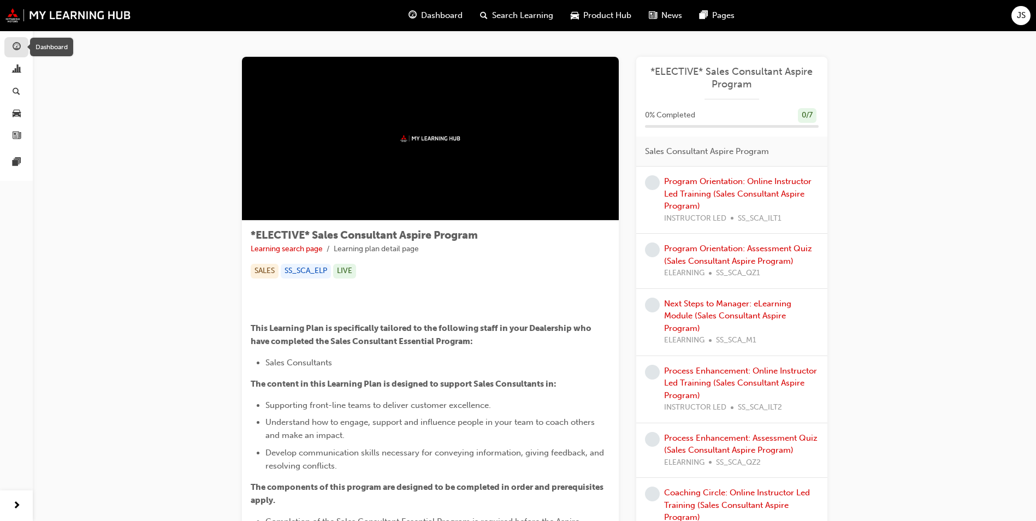
click at [17, 48] on span "guage-icon" at bounding box center [17, 48] width 8 height 10
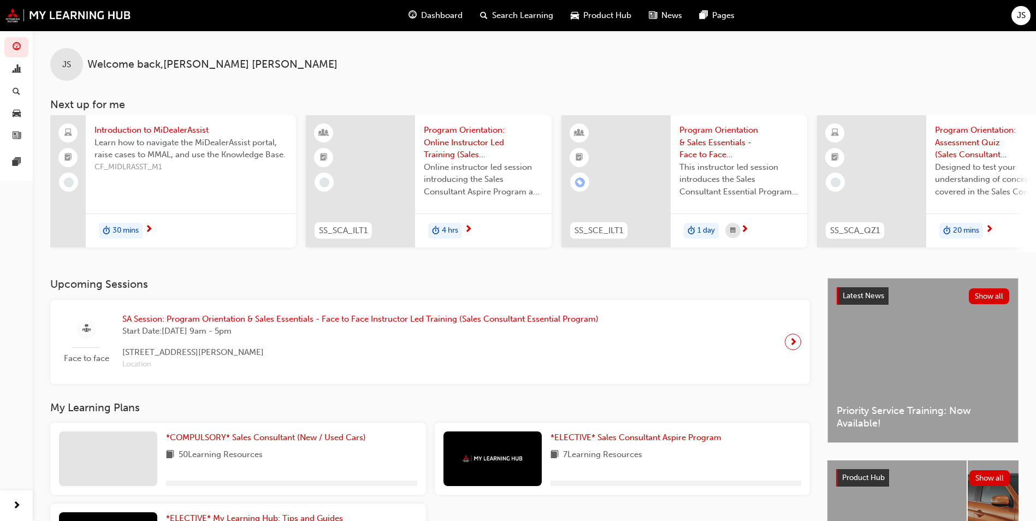
scroll to position [132, 0]
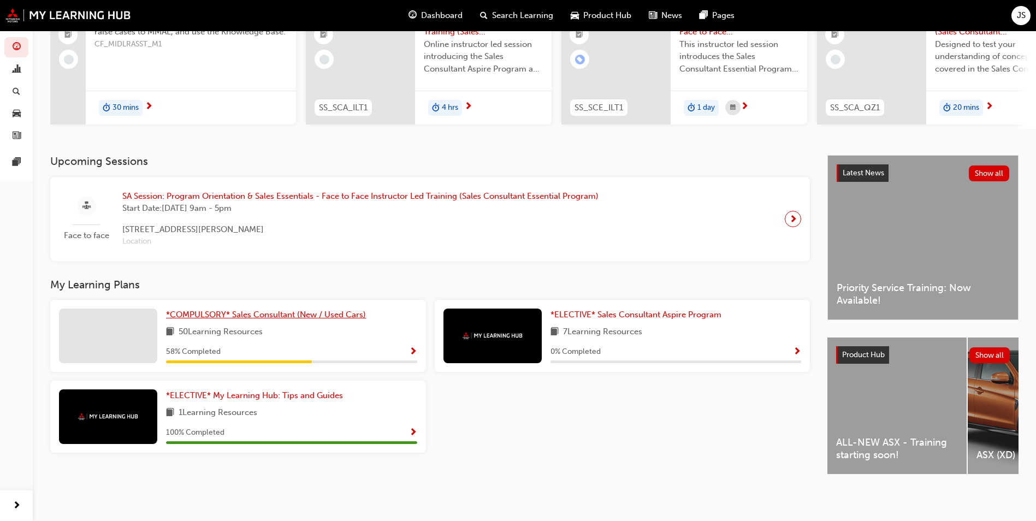
click at [233, 311] on span "*COMPULSORY* Sales Consultant (New / Used Cars)" at bounding box center [266, 315] width 200 height 10
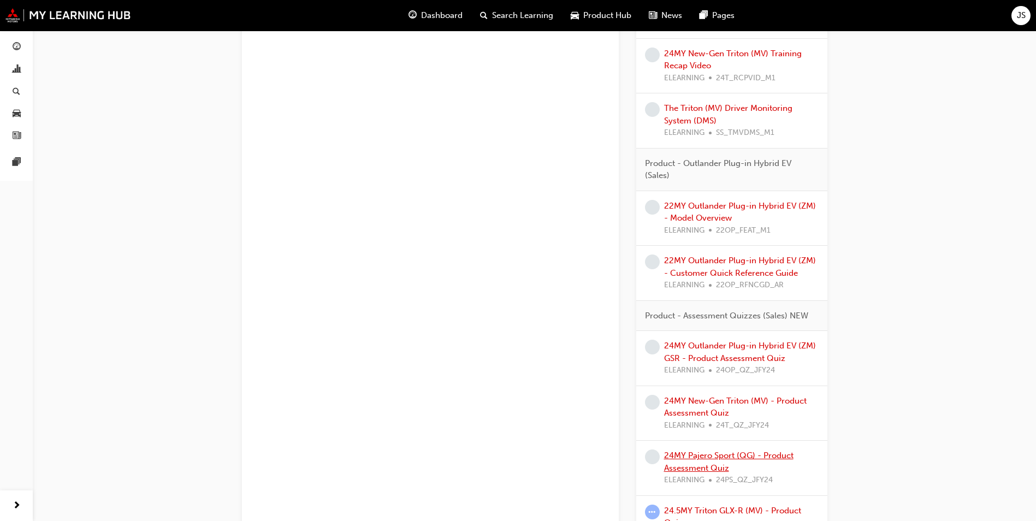
scroll to position [1389, 0]
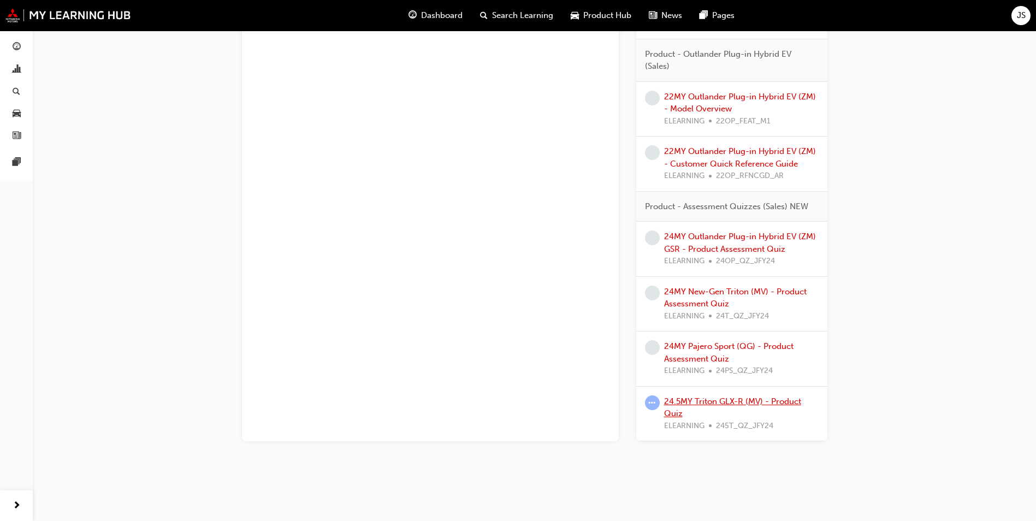
click at [696, 402] on link "24.5MY Triton GLX-R (MV) - Product Quiz" at bounding box center [732, 407] width 137 height 22
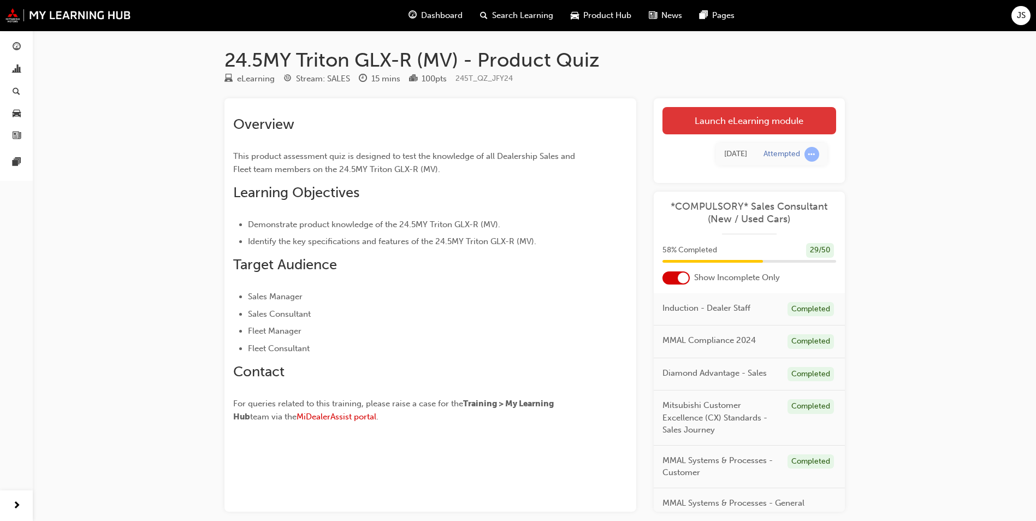
click at [745, 122] on link "Launch eLearning module" at bounding box center [749, 120] width 174 height 27
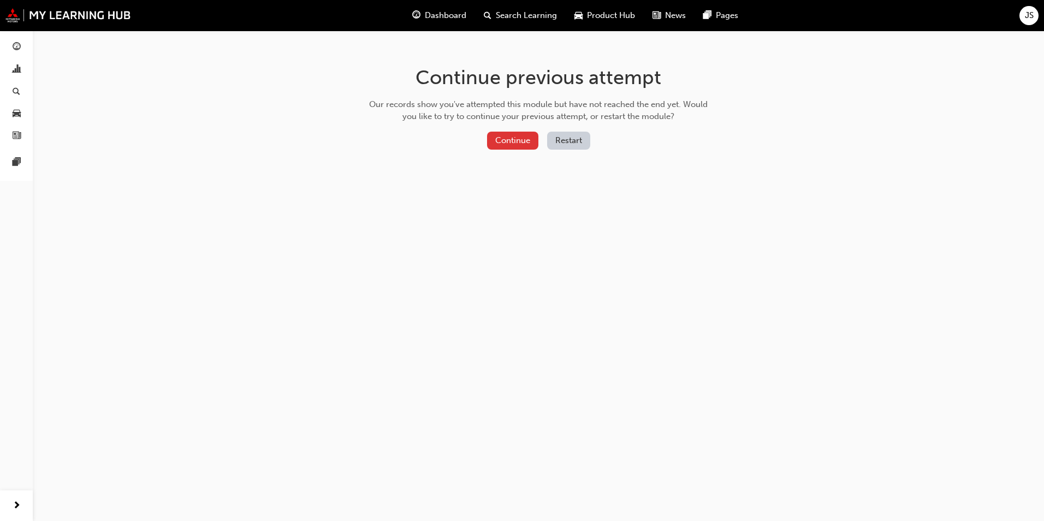
click at [515, 140] on button "Continue" at bounding box center [512, 141] width 51 height 18
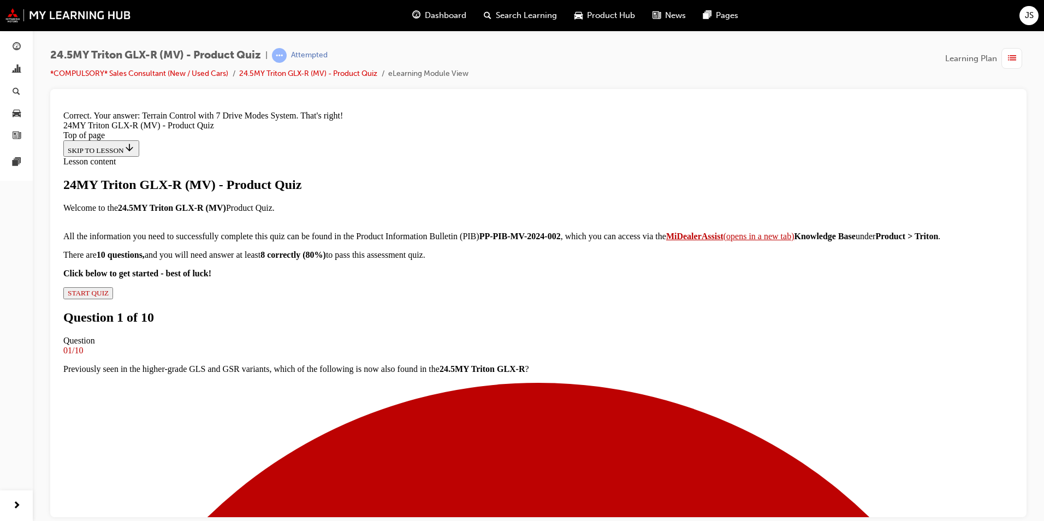
scroll to position [265, 0]
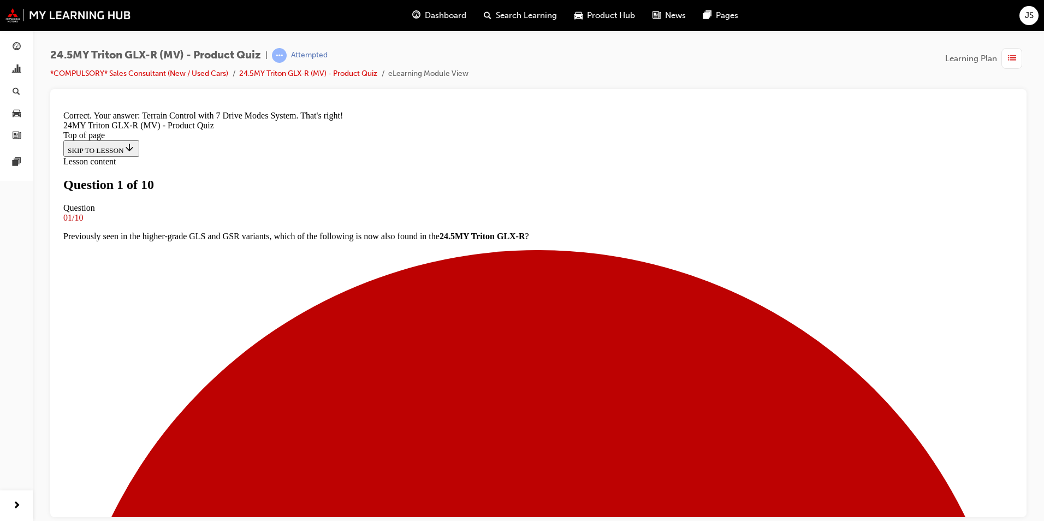
scroll to position [111, 0]
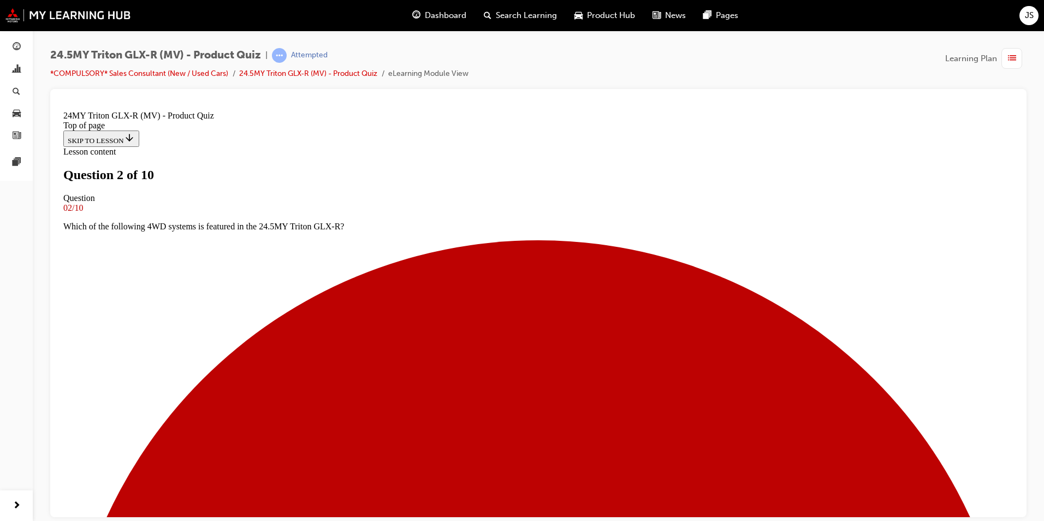
scroll to position [111, 0]
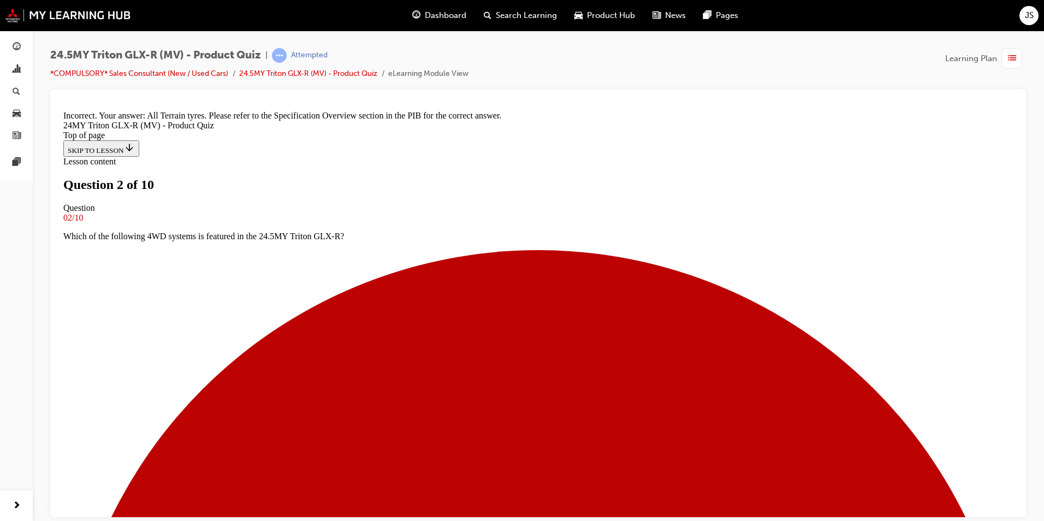
scroll to position [275, 0]
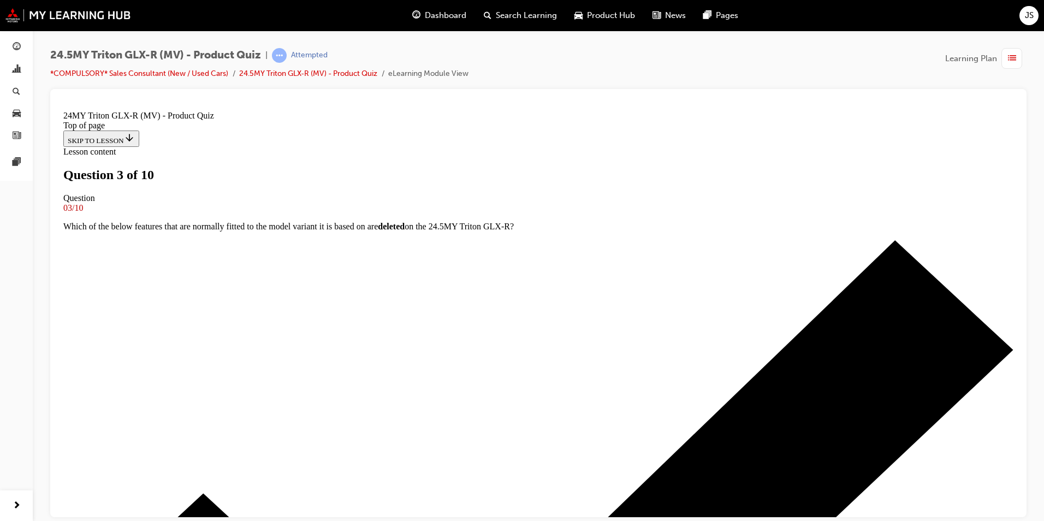
scroll to position [165, 0]
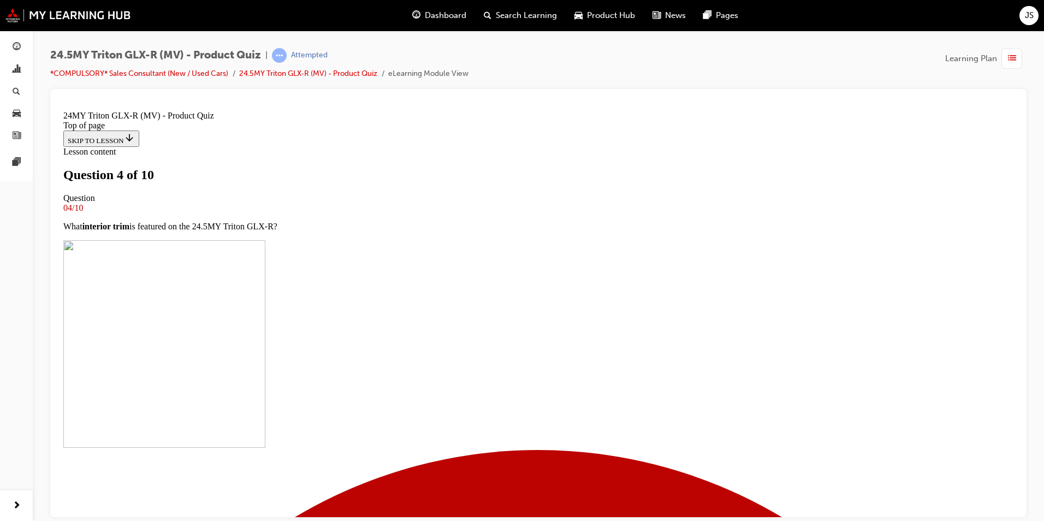
drag, startPoint x: 365, startPoint y: 388, endPoint x: 389, endPoint y: 410, distance: 32.8
drag, startPoint x: 522, startPoint y: 503, endPoint x: 557, endPoint y: 491, distance: 37.7
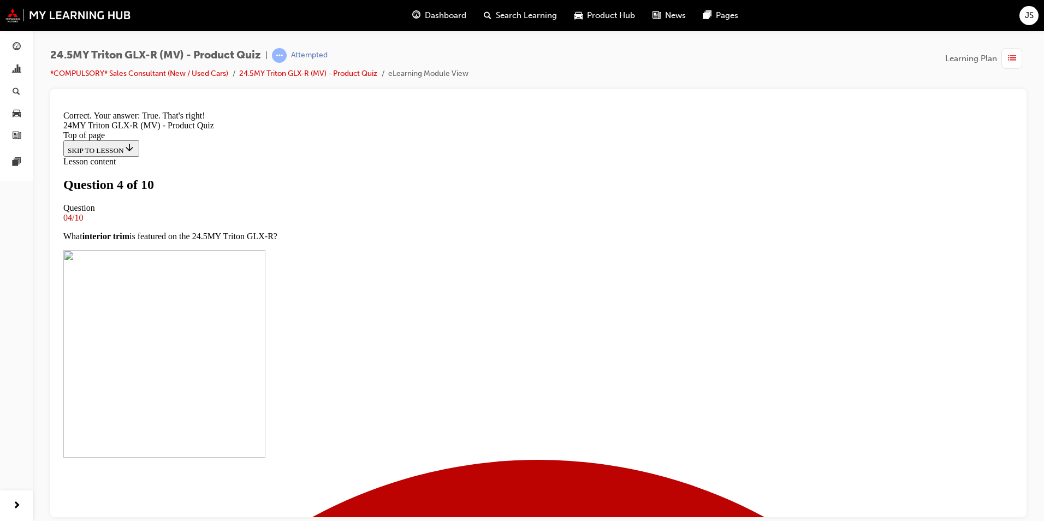
scroll to position [111, 0]
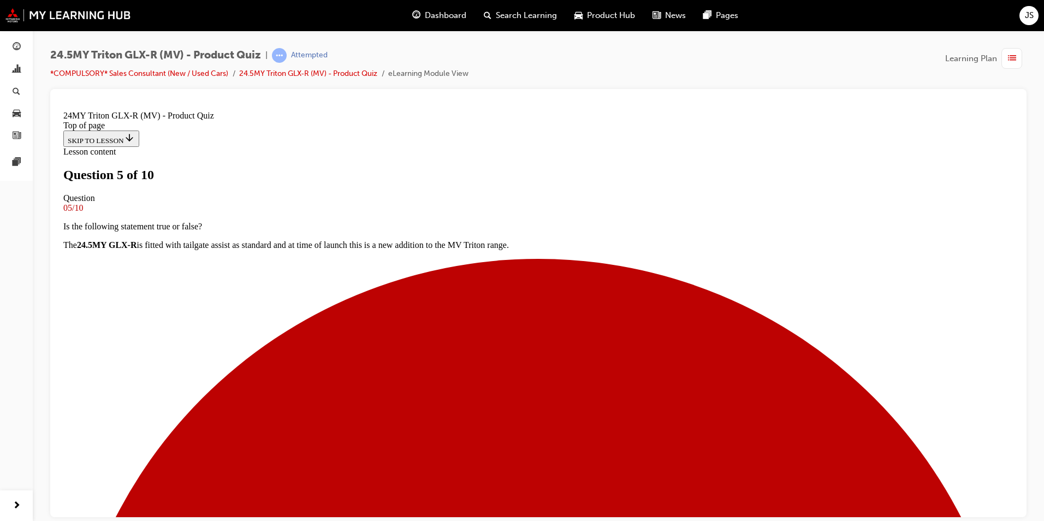
scroll to position [139, 0]
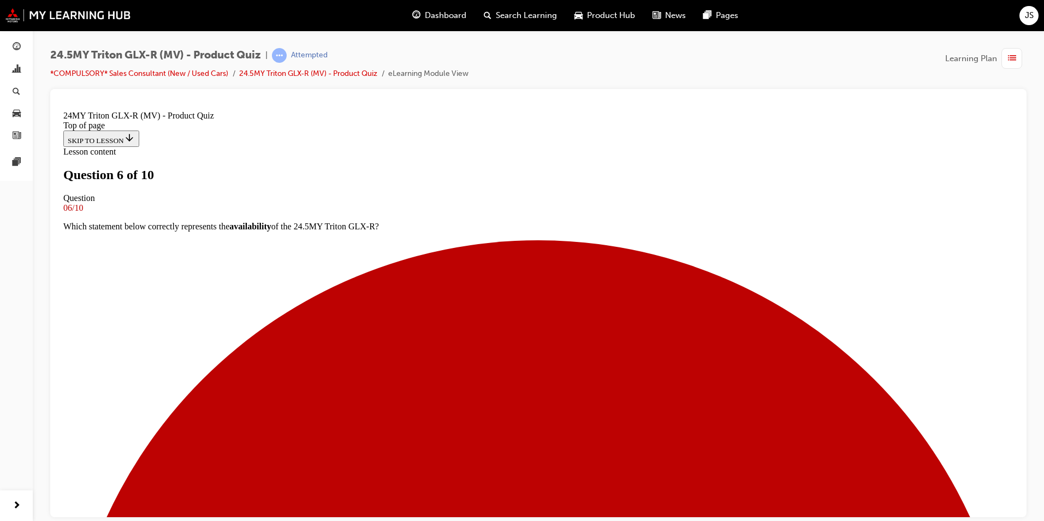
scroll to position [111, 0]
drag, startPoint x: 364, startPoint y: 392, endPoint x: 380, endPoint y: 396, distance: 17.0
drag, startPoint x: 527, startPoint y: 472, endPoint x: 542, endPoint y: 471, distance: 14.8
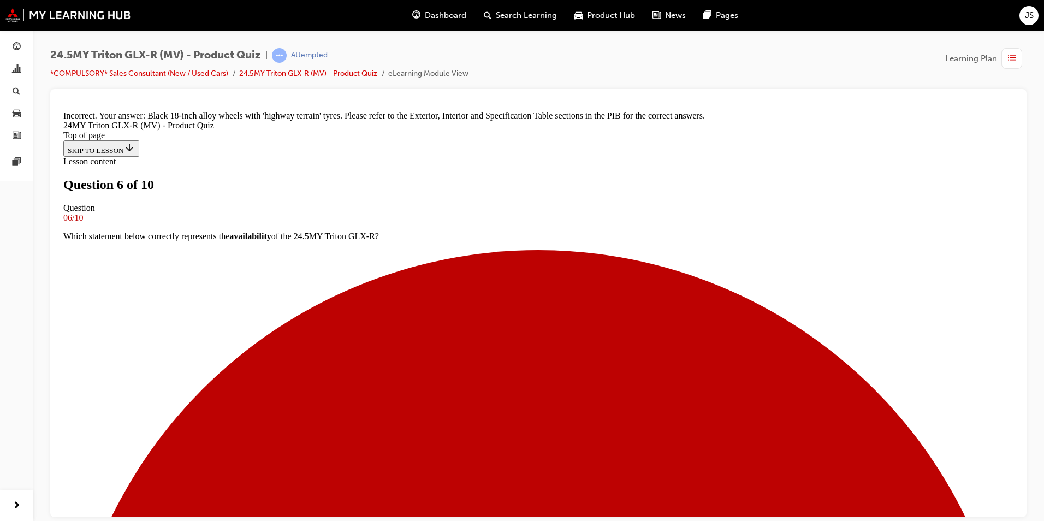
scroll to position [220, 0]
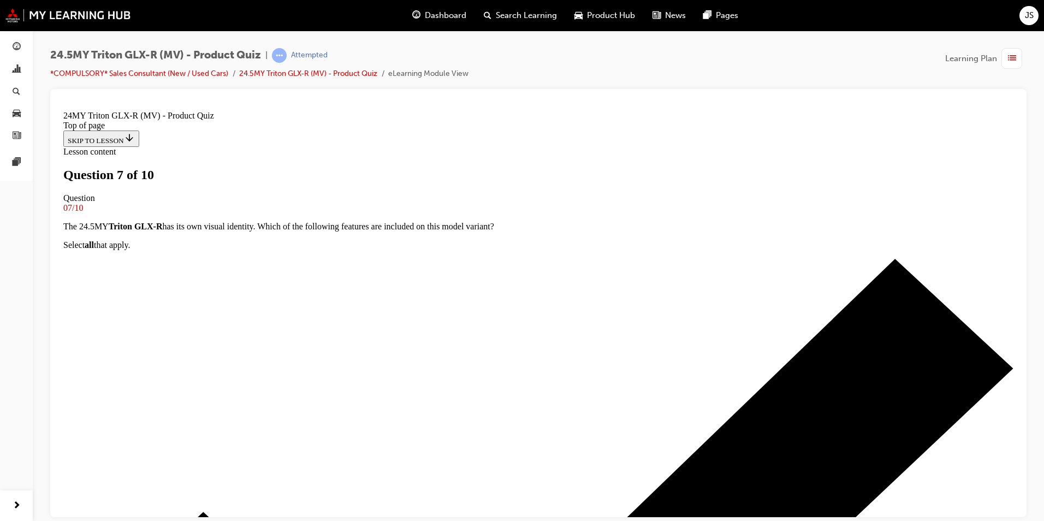
scroll to position [275, 0]
drag, startPoint x: 528, startPoint y: 465, endPoint x: 599, endPoint y: 460, distance: 71.2
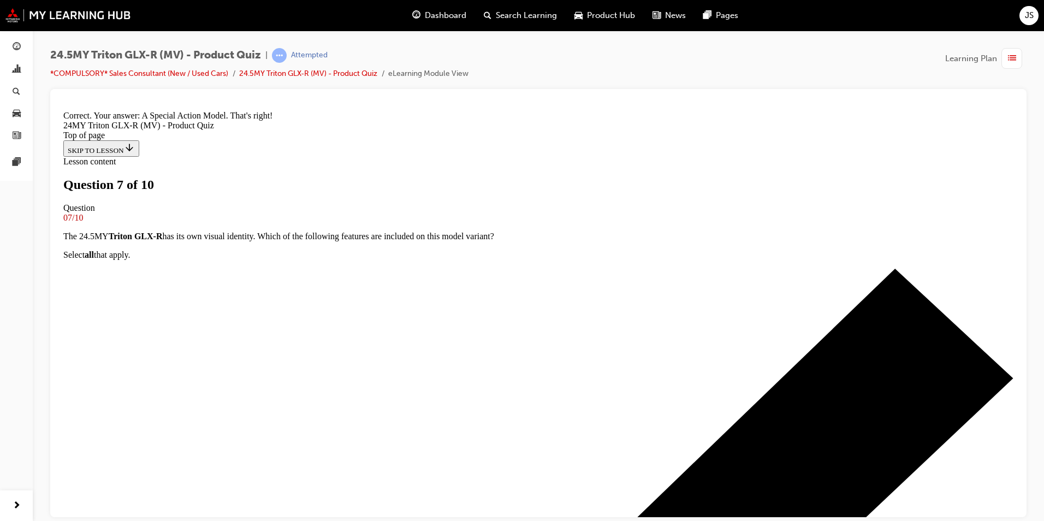
scroll to position [384, 0]
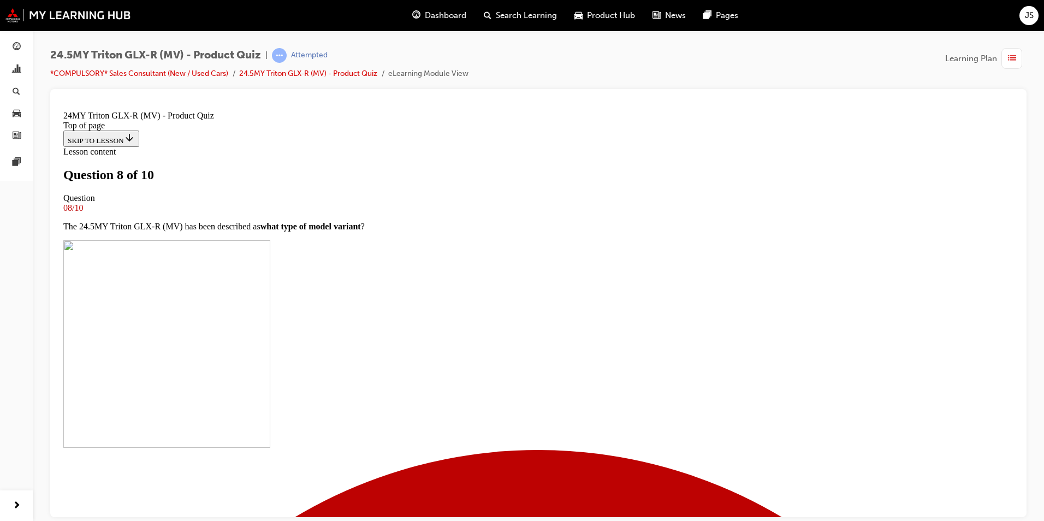
scroll to position [220, 0]
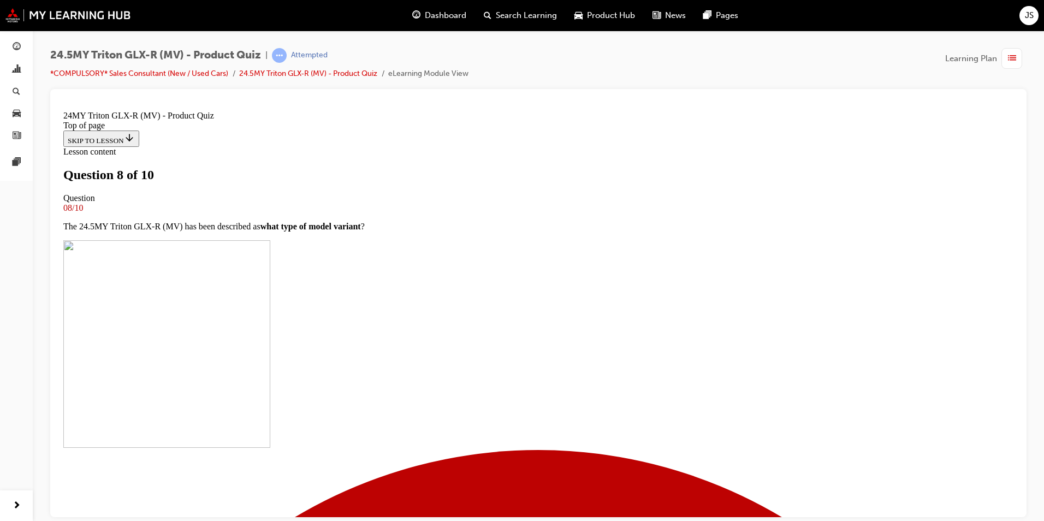
drag, startPoint x: 507, startPoint y: 513, endPoint x: 581, endPoint y: 445, distance: 100.8
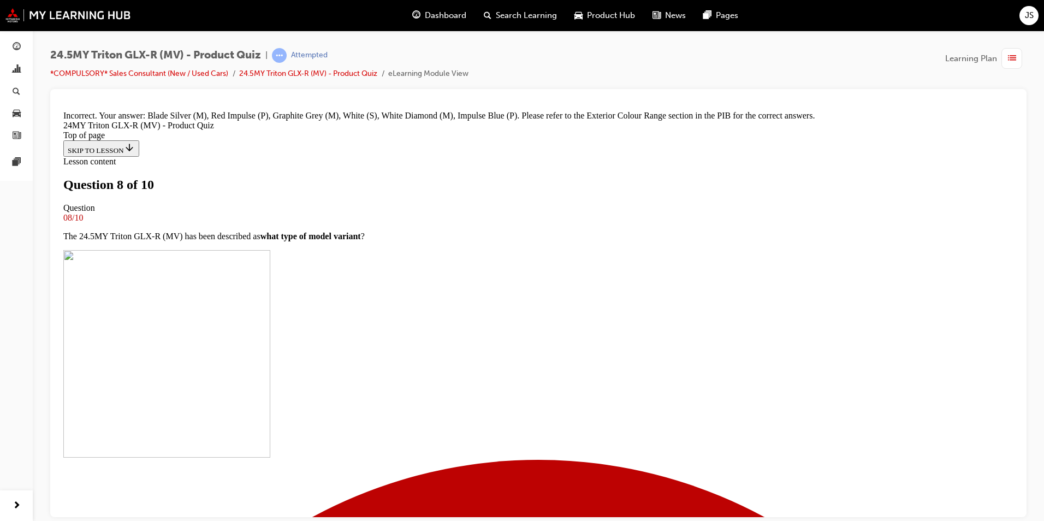
scroll to position [384, 0]
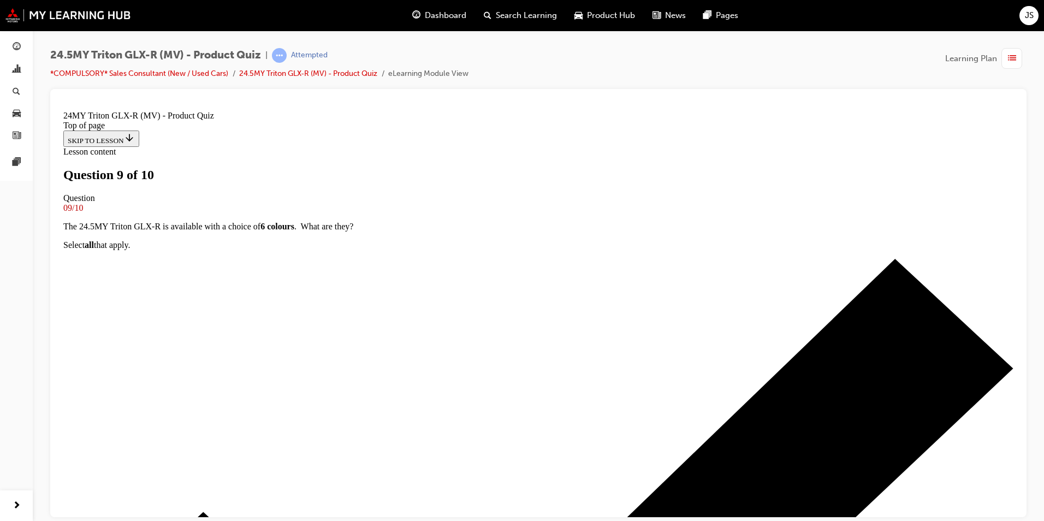
scroll to position [2, 0]
